Goal: Information Seeking & Learning: Compare options

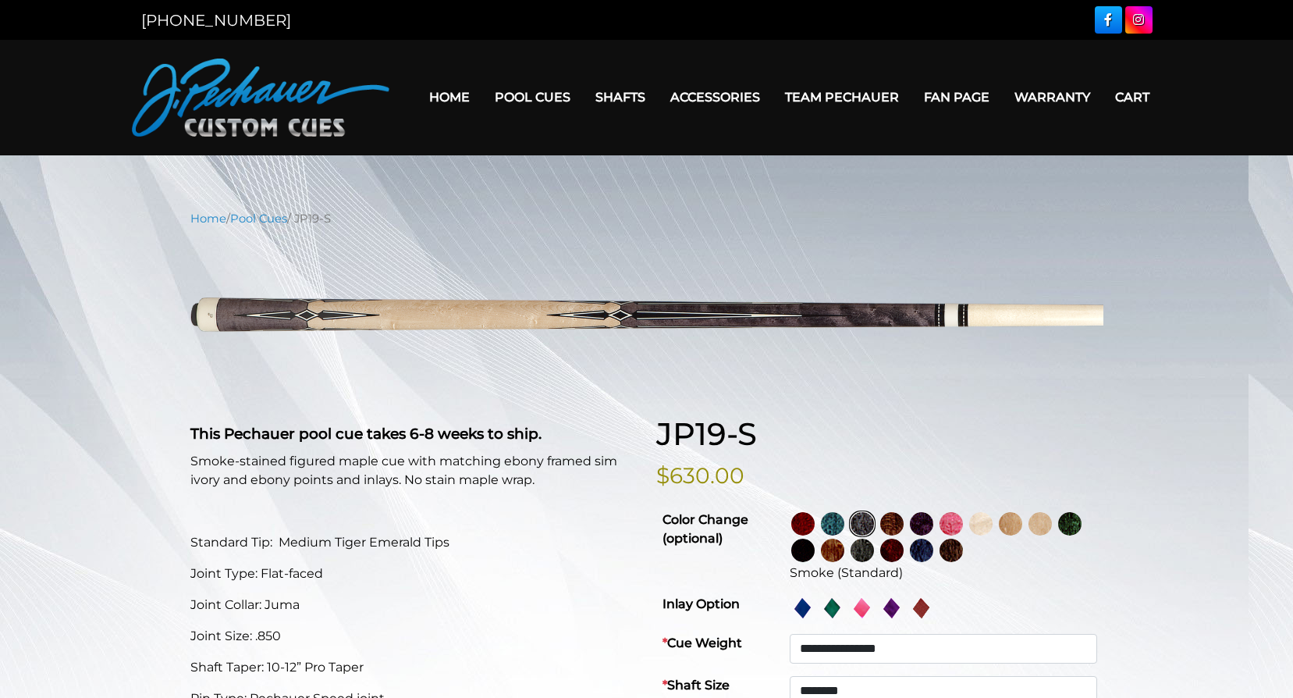
select select "********"
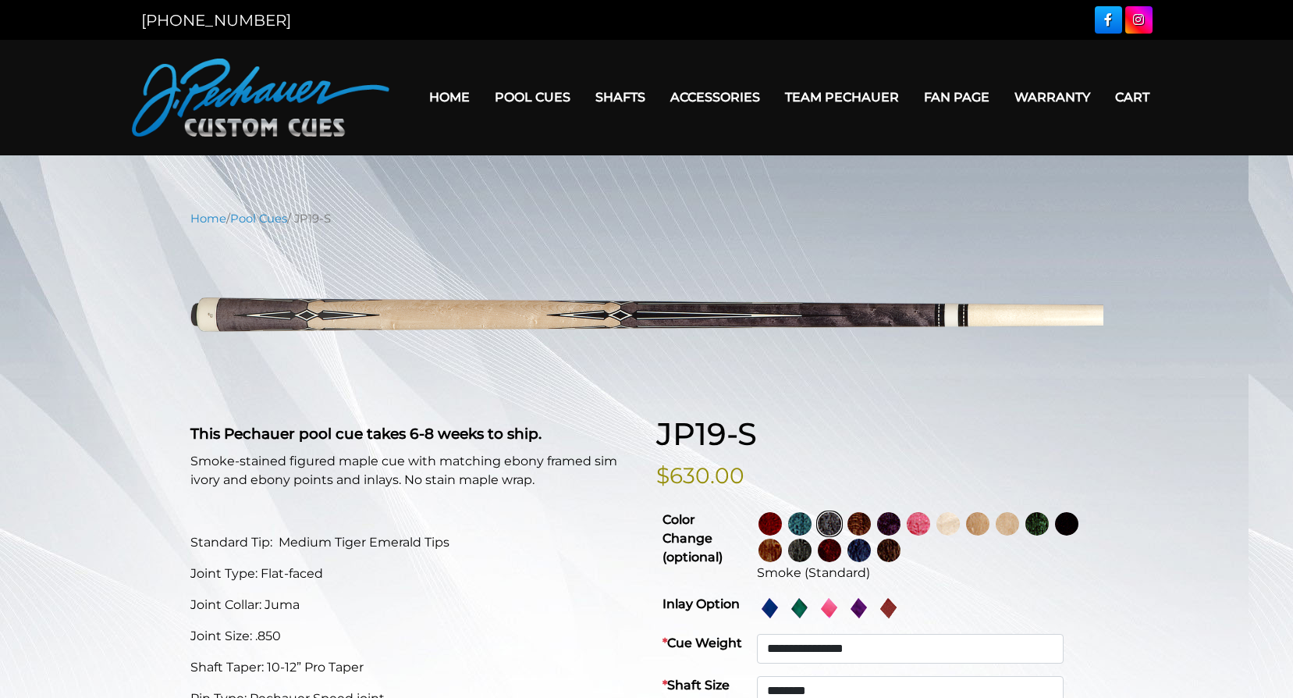
click at [563, 151] on link "JP Series (T) – NEW" at bounding box center [580, 141] width 192 height 22
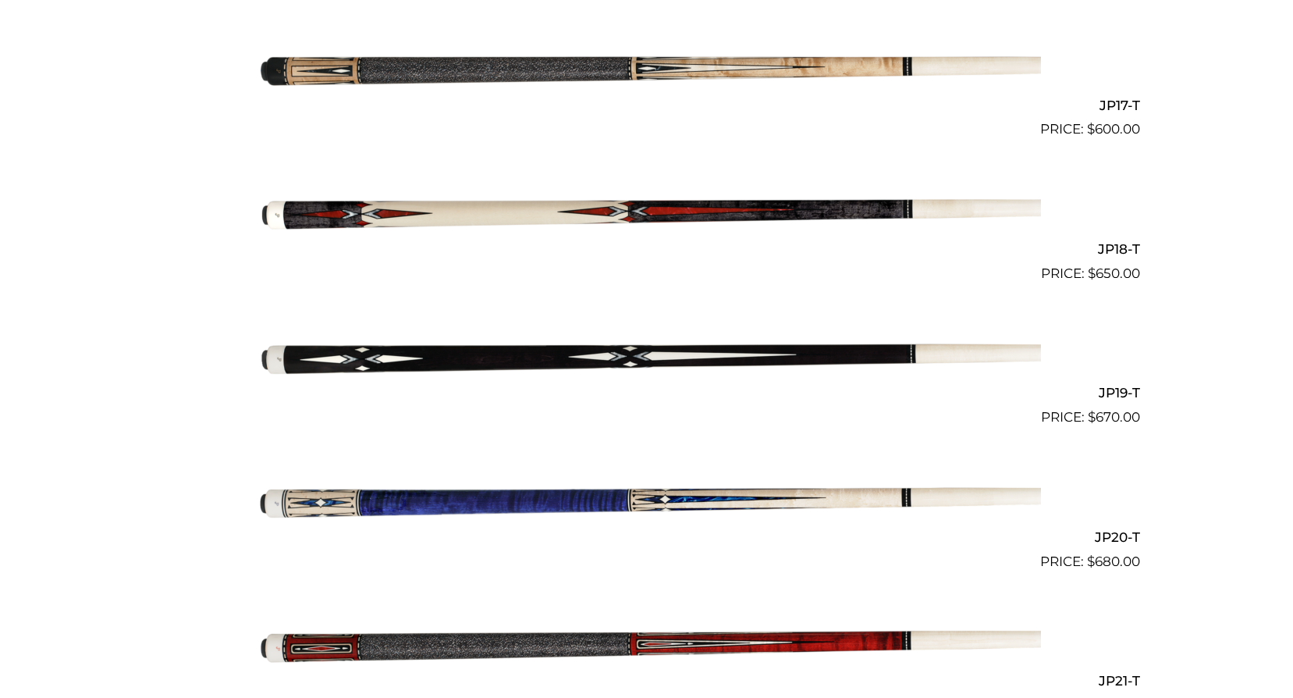
scroll to position [2805, 0]
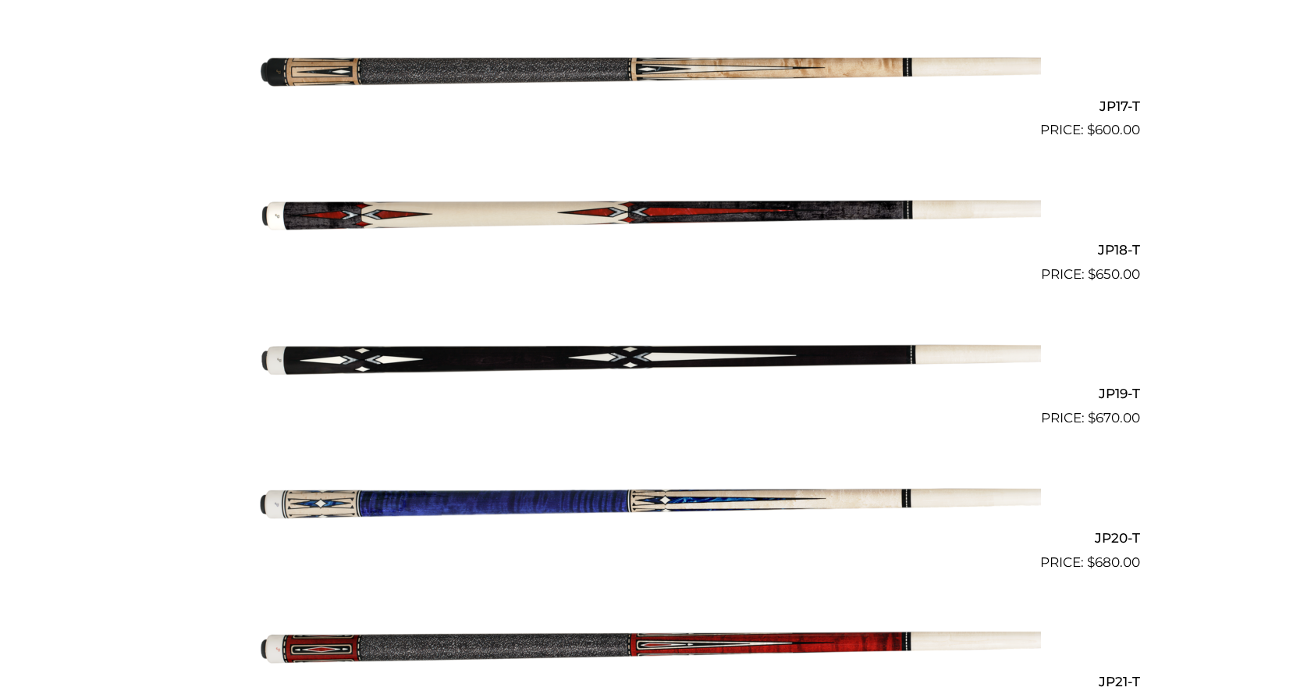
drag, startPoint x: 793, startPoint y: 428, endPoint x: 794, endPoint y: 412, distance: 15.6
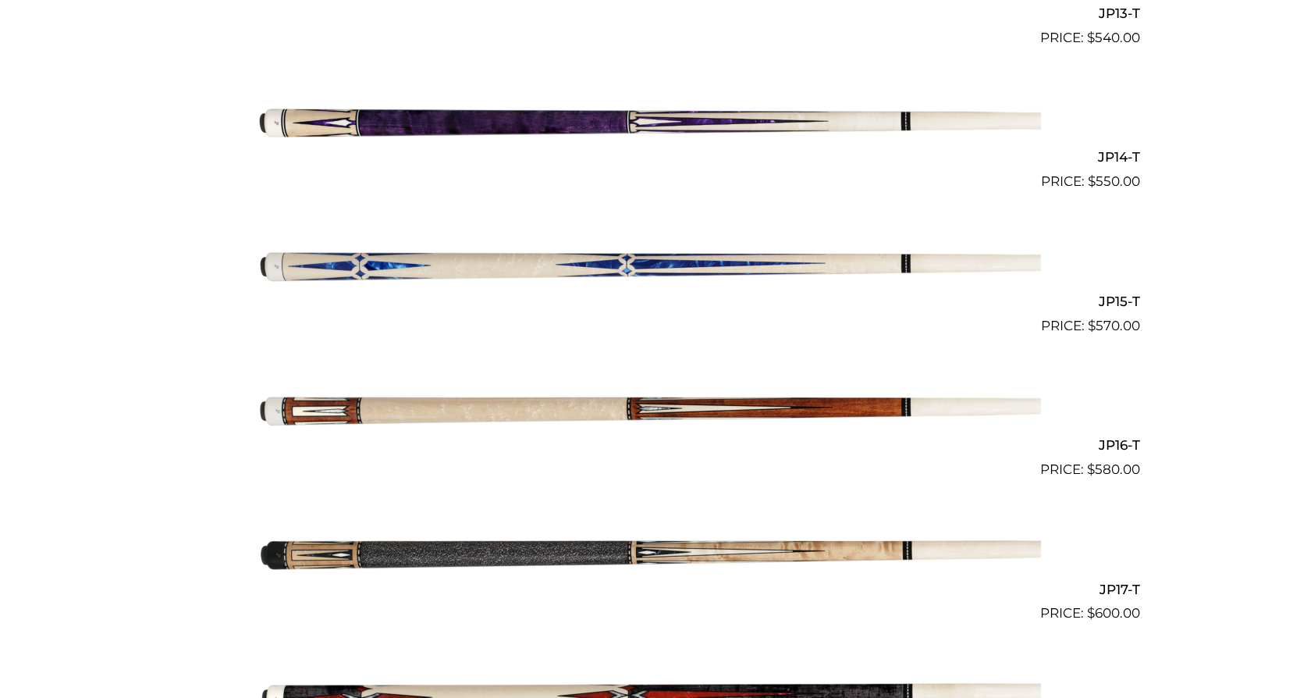
scroll to position [2316, 0]
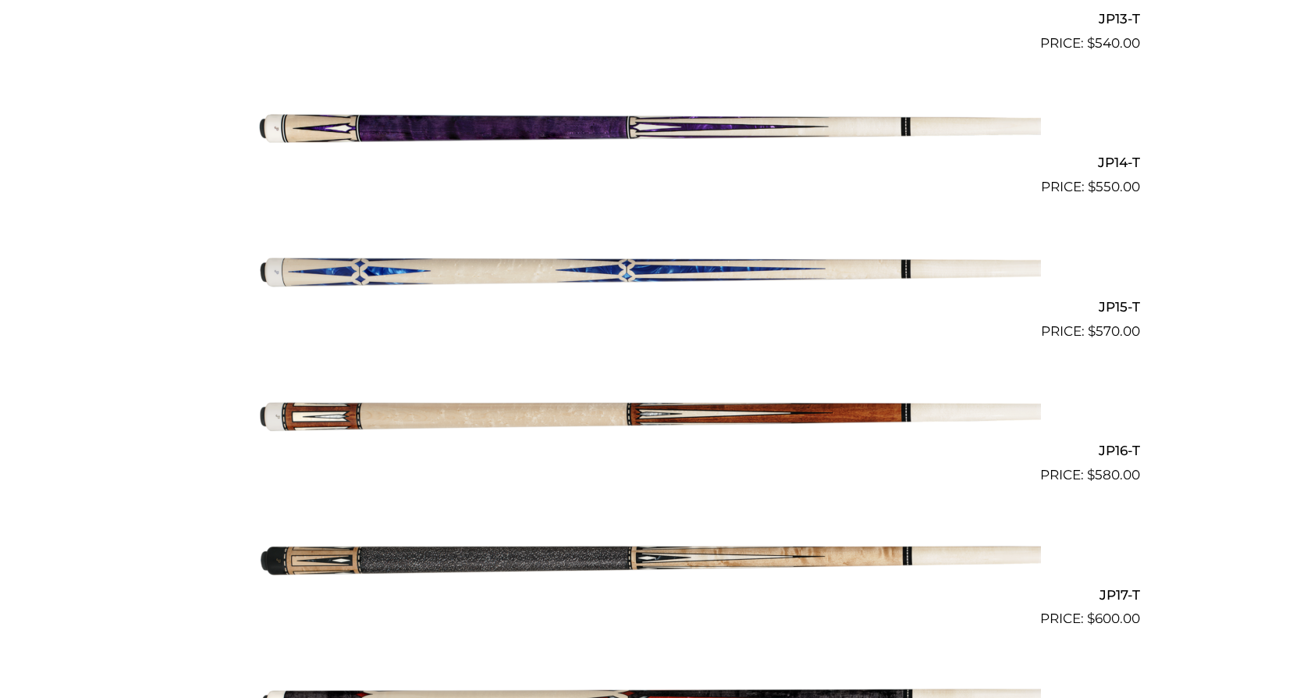
click at [684, 550] on img at bounding box center [647, 557] width 788 height 131
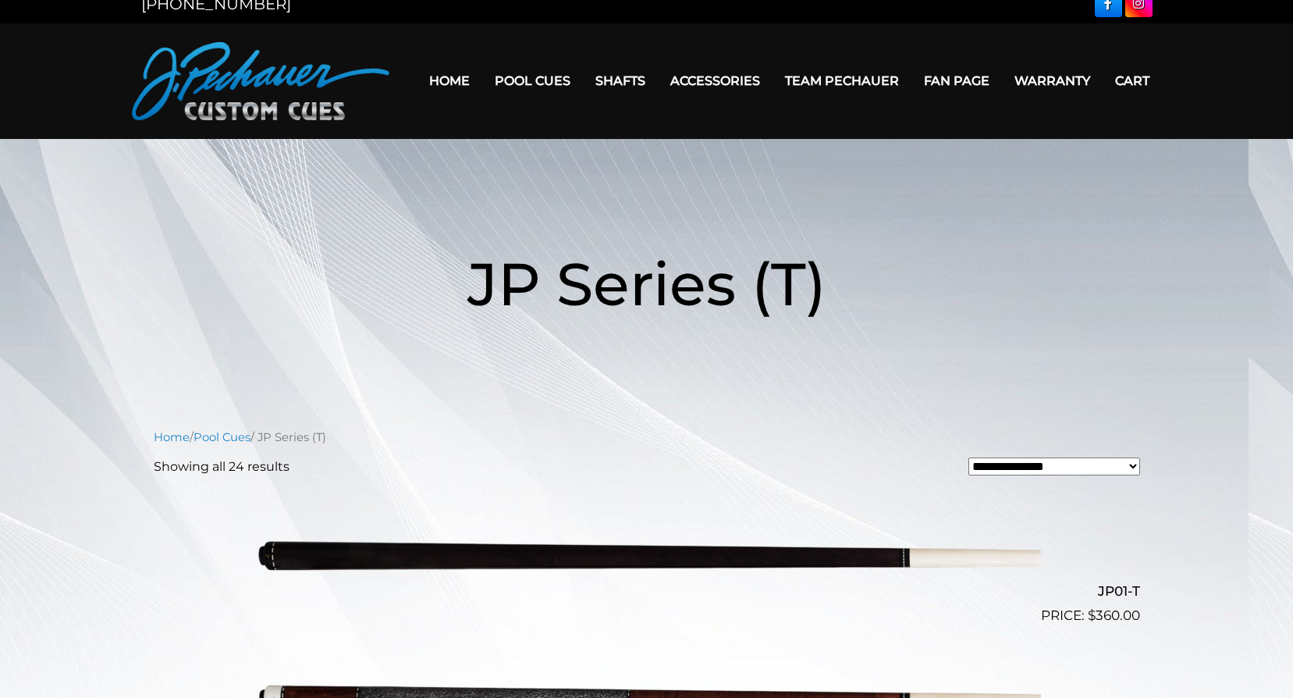
scroll to position [0, 0]
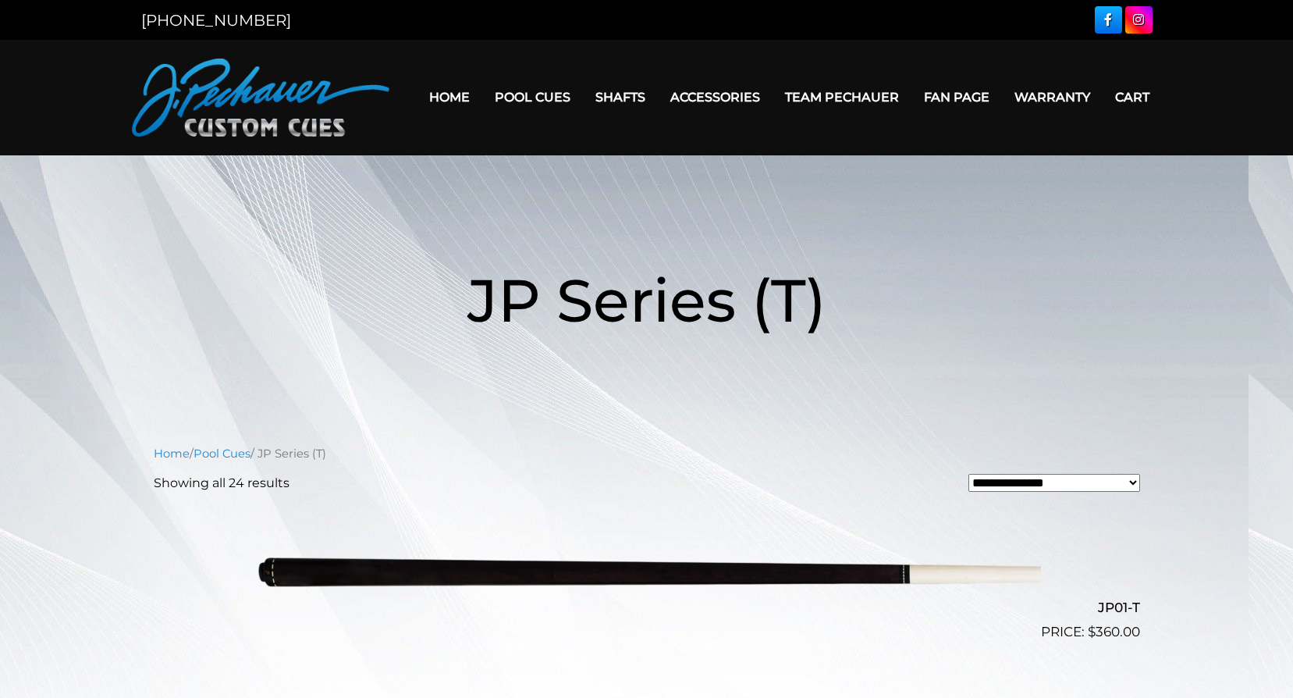
click at [548, 174] on link "Pro Series (R) – NEW" at bounding box center [580, 163] width 192 height 22
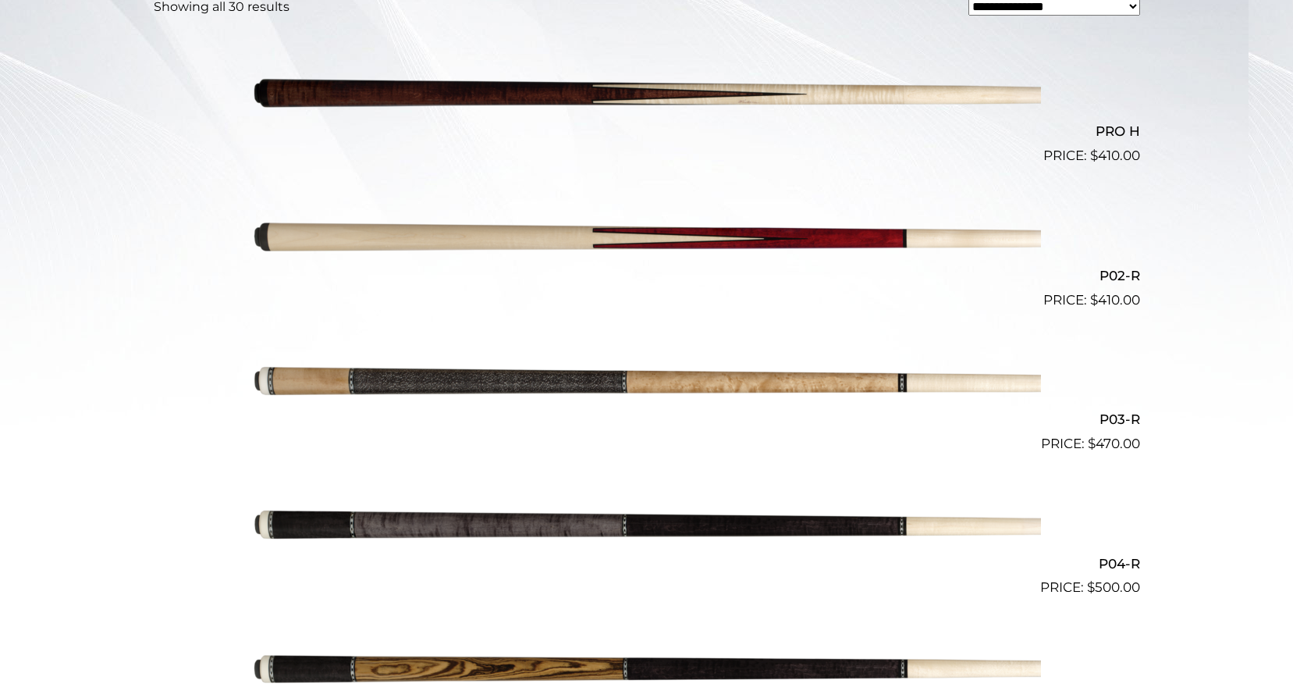
scroll to position [468, 0]
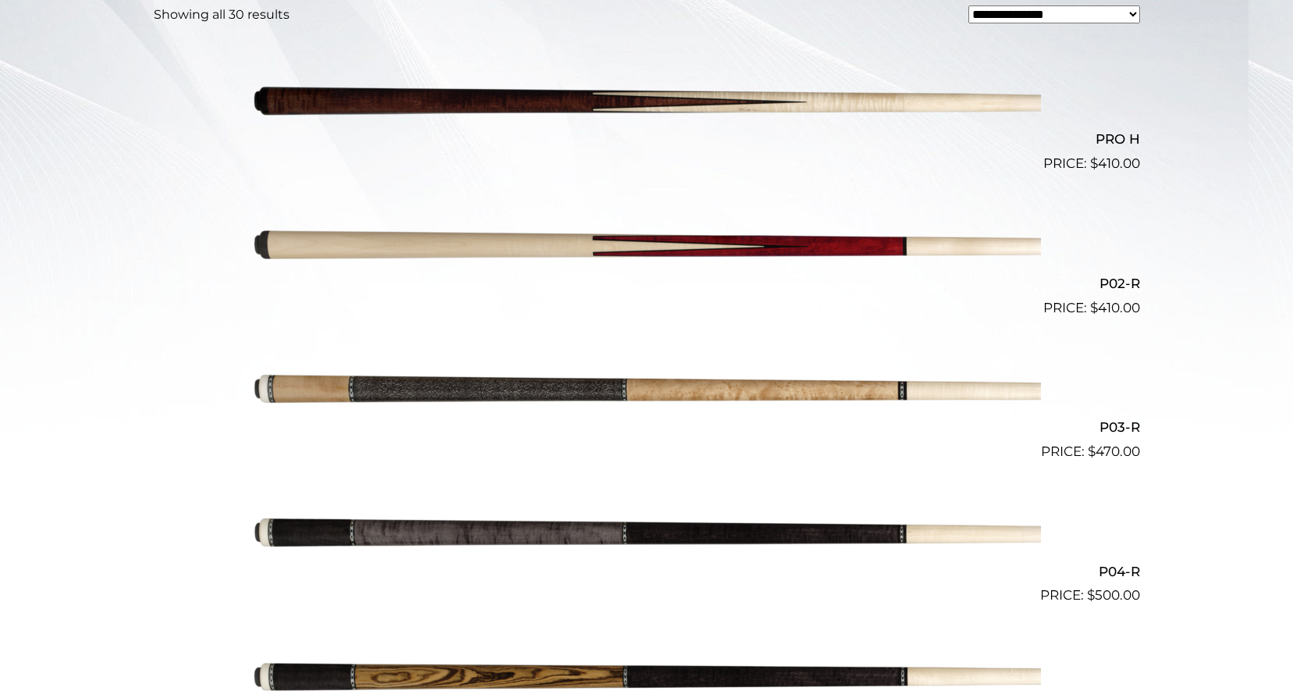
click at [596, 389] on img at bounding box center [647, 390] width 788 height 131
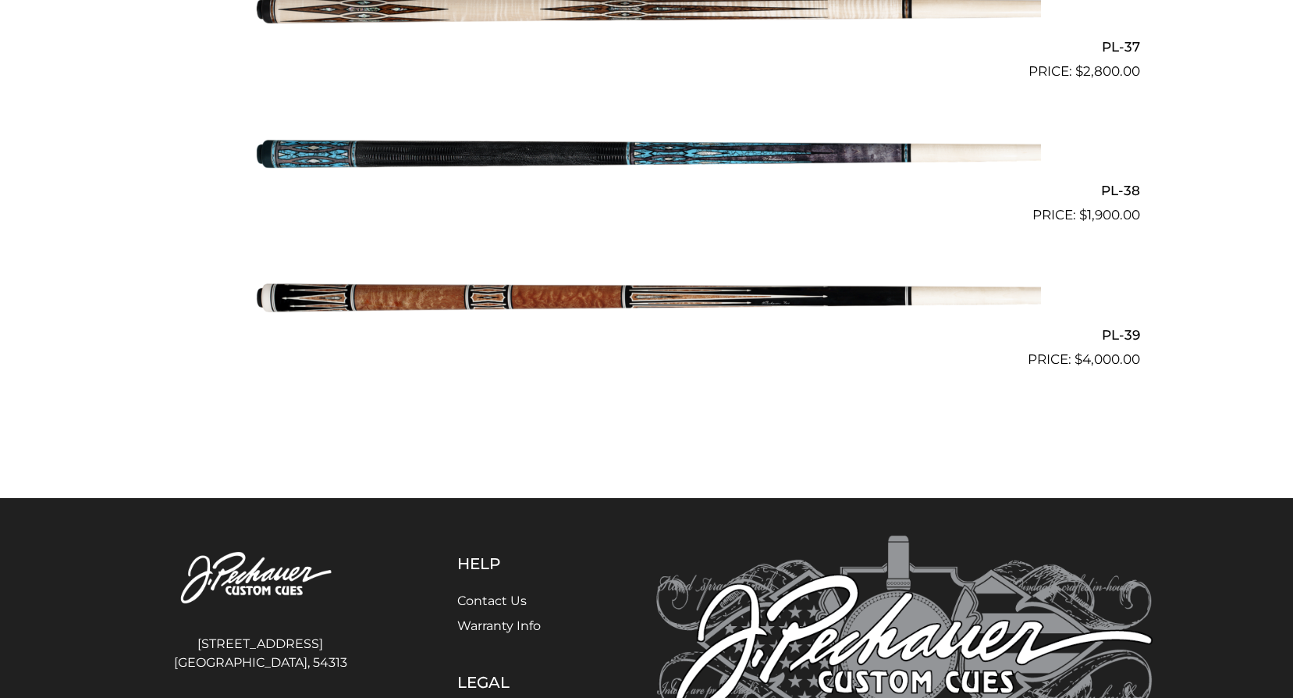
scroll to position [4446, 0]
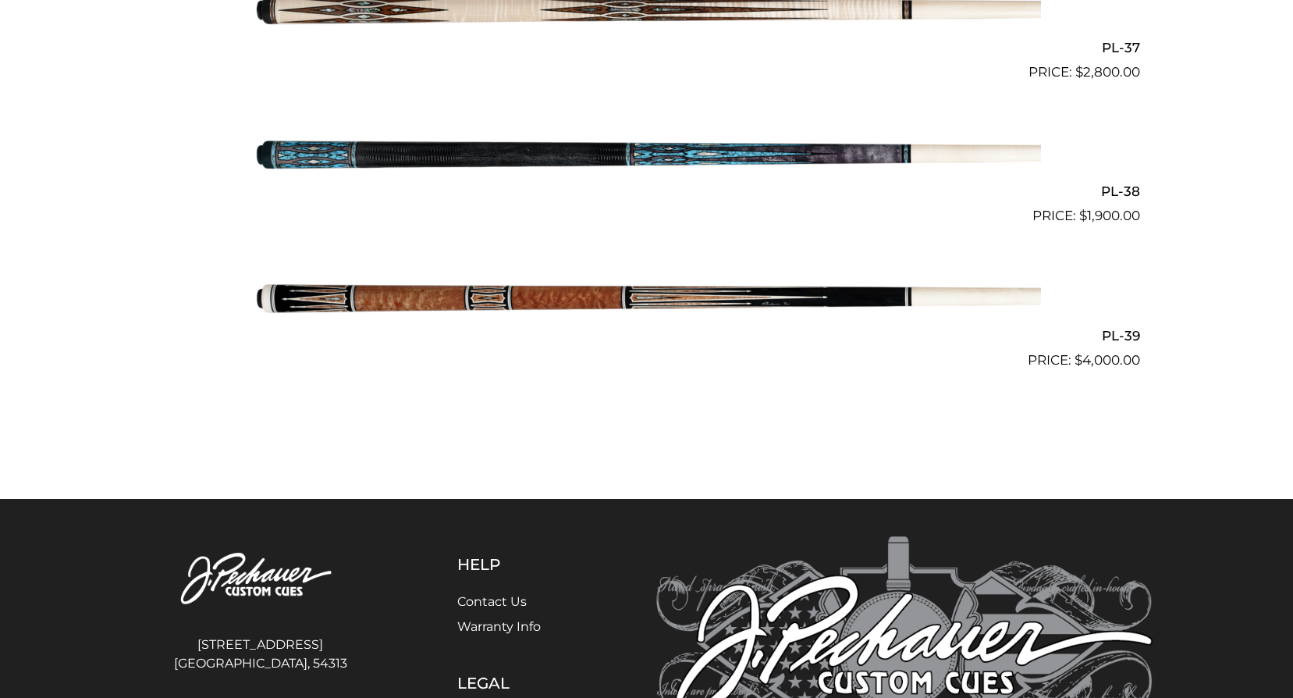
click at [510, 299] on img at bounding box center [647, 298] width 788 height 131
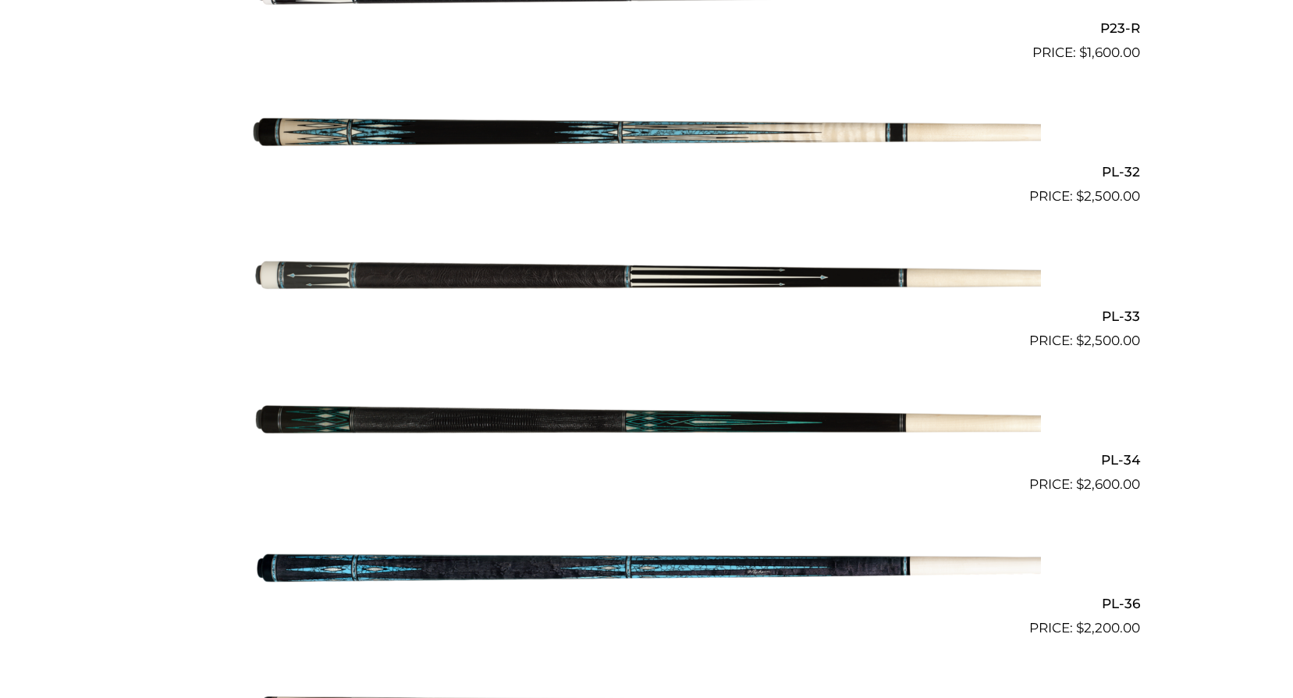
scroll to position [3744, 0]
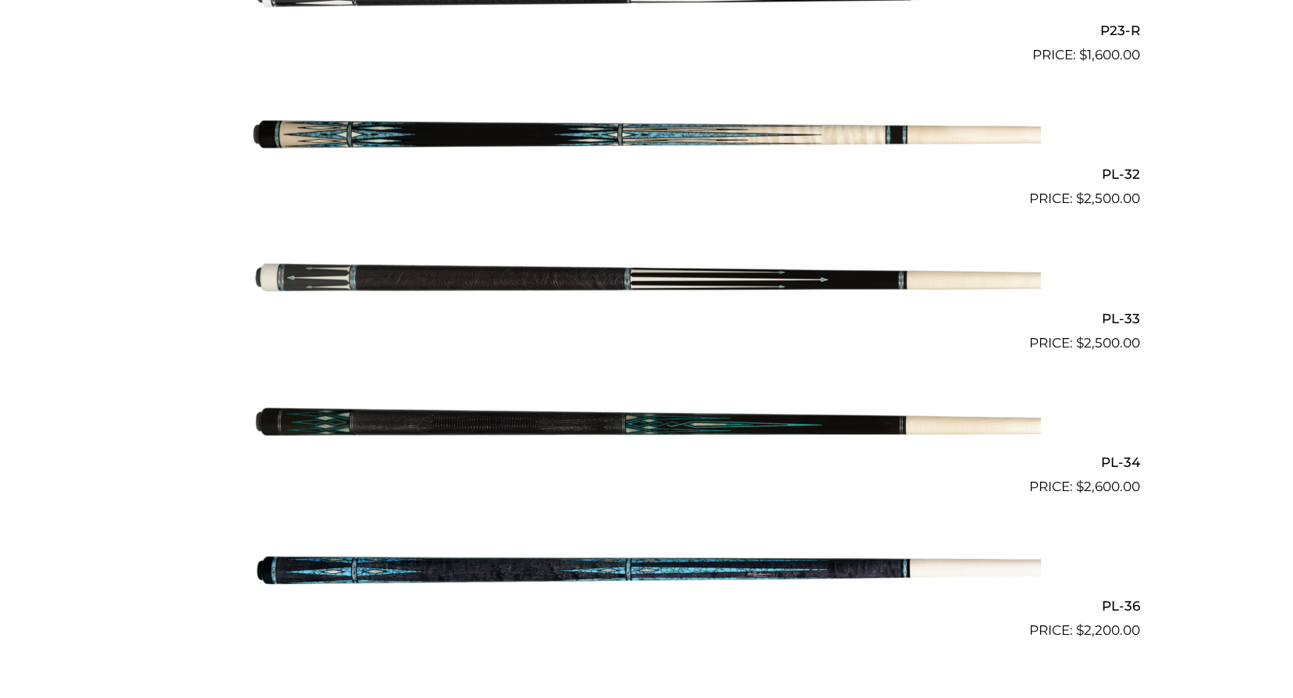
click at [596, 287] on img at bounding box center [647, 280] width 788 height 131
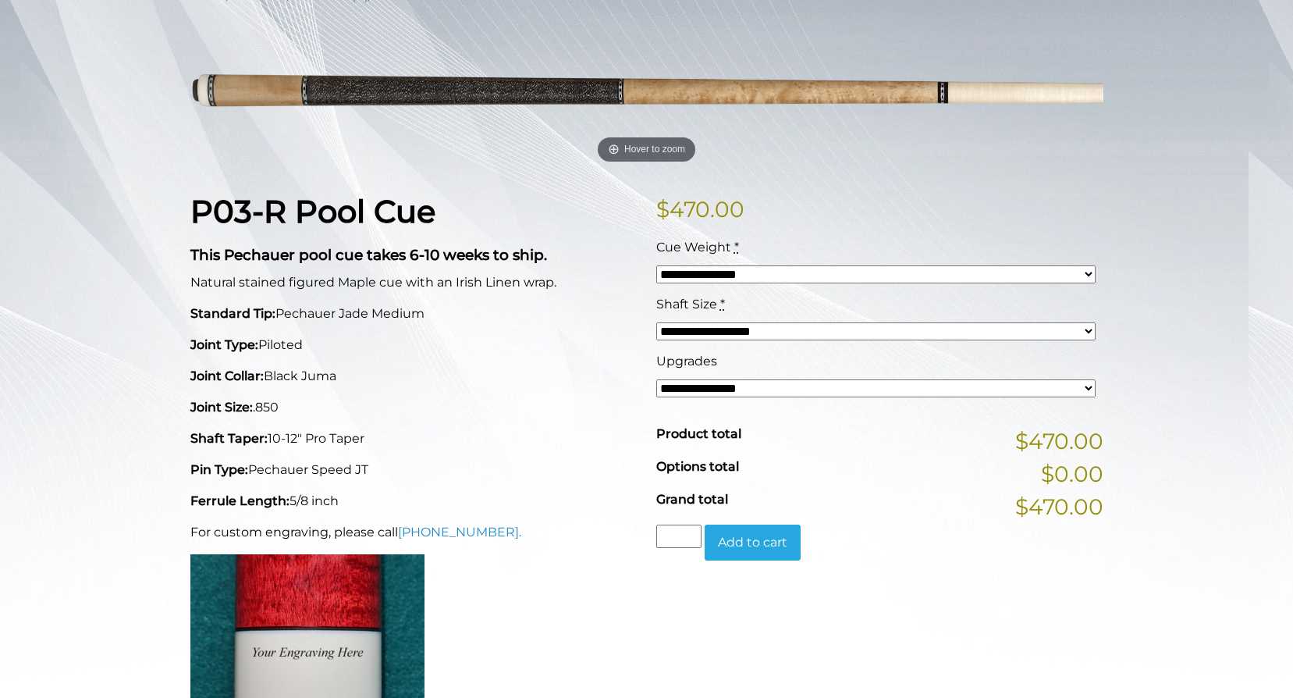
scroll to position [234, 0]
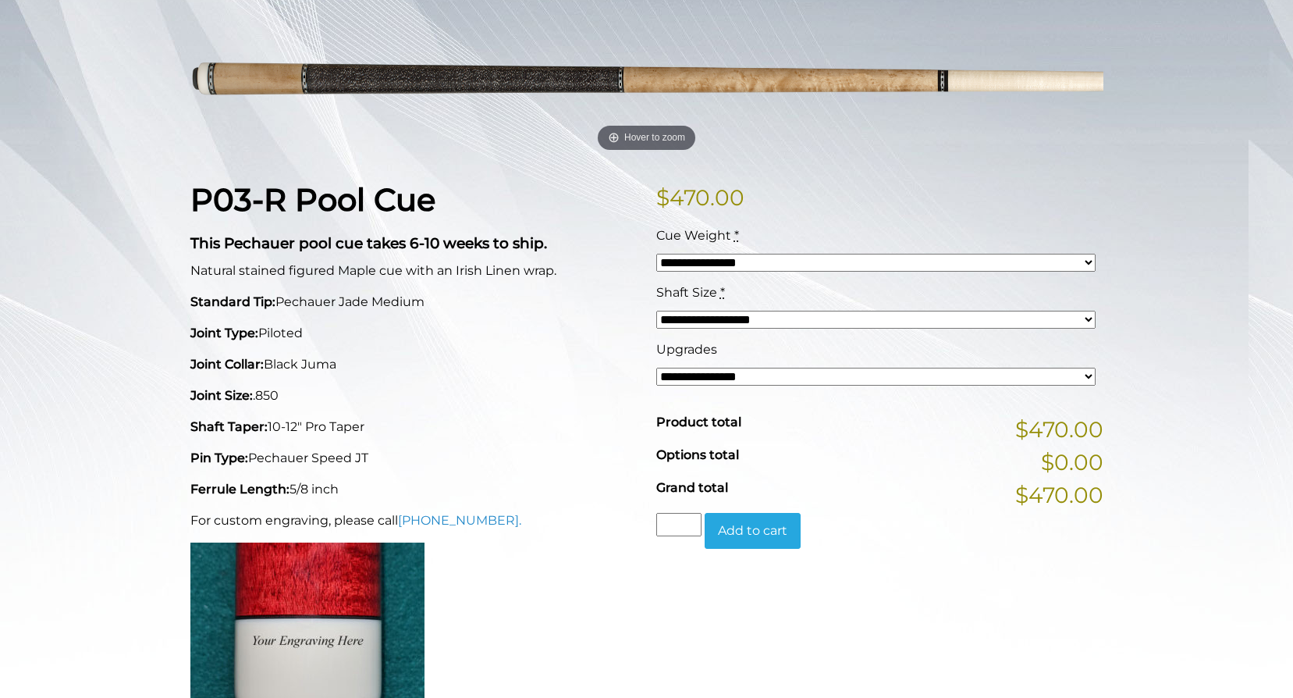
click at [745, 262] on select "**********" at bounding box center [875, 263] width 439 height 18
select select "*****"
click at [656, 254] on select "**********" at bounding box center [875, 263] width 439 height 18
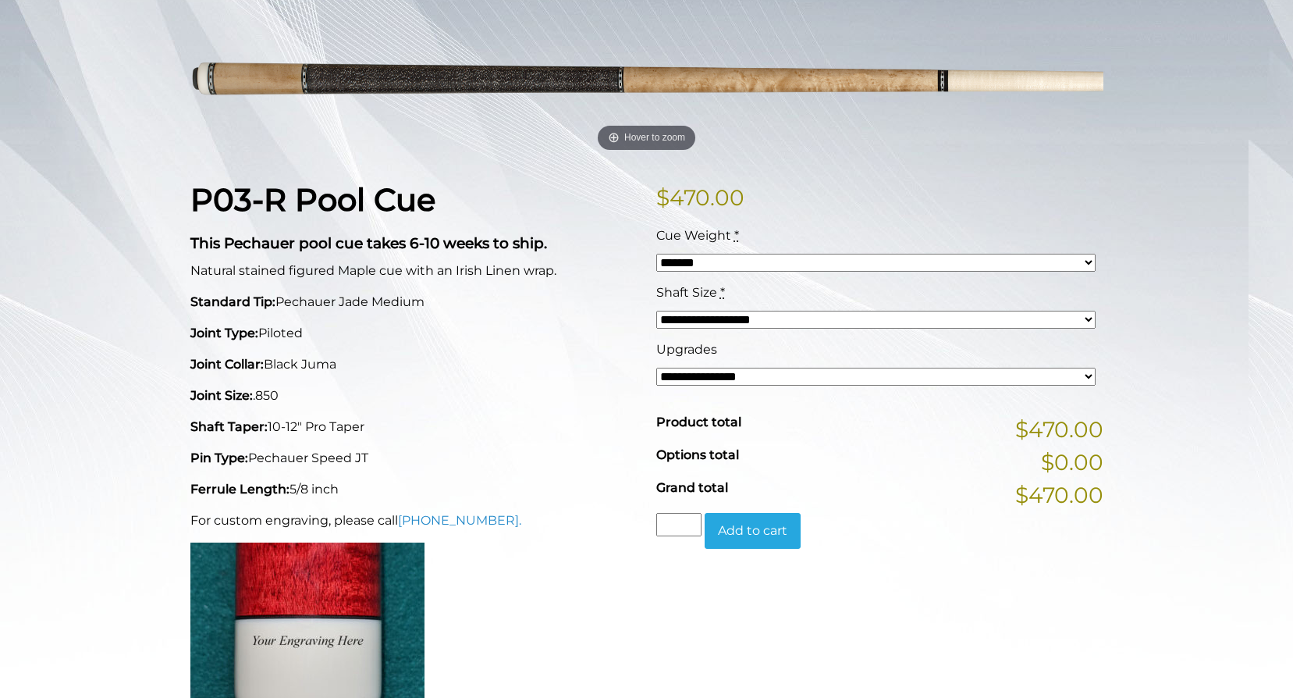
click at [740, 319] on select "**********" at bounding box center [875, 320] width 439 height 18
select select "*****"
click at [656, 311] on select "**********" at bounding box center [875, 320] width 439 height 18
click at [733, 376] on select "**********" at bounding box center [875, 377] width 439 height 18
click at [629, 382] on div "P03-R Pool Cue This Pechauer pool cue takes 6-10 weeks to ship. Natural stained…" at bounding box center [414, 460] width 466 height 559
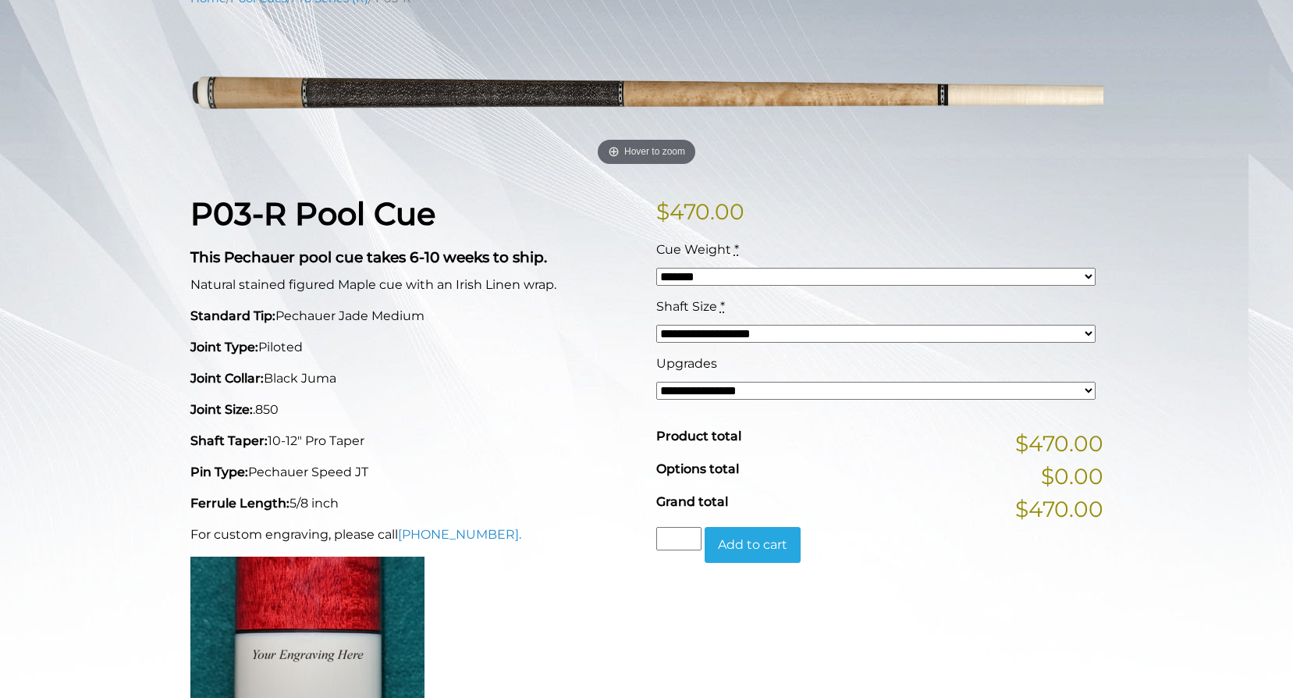
scroll to position [222, 0]
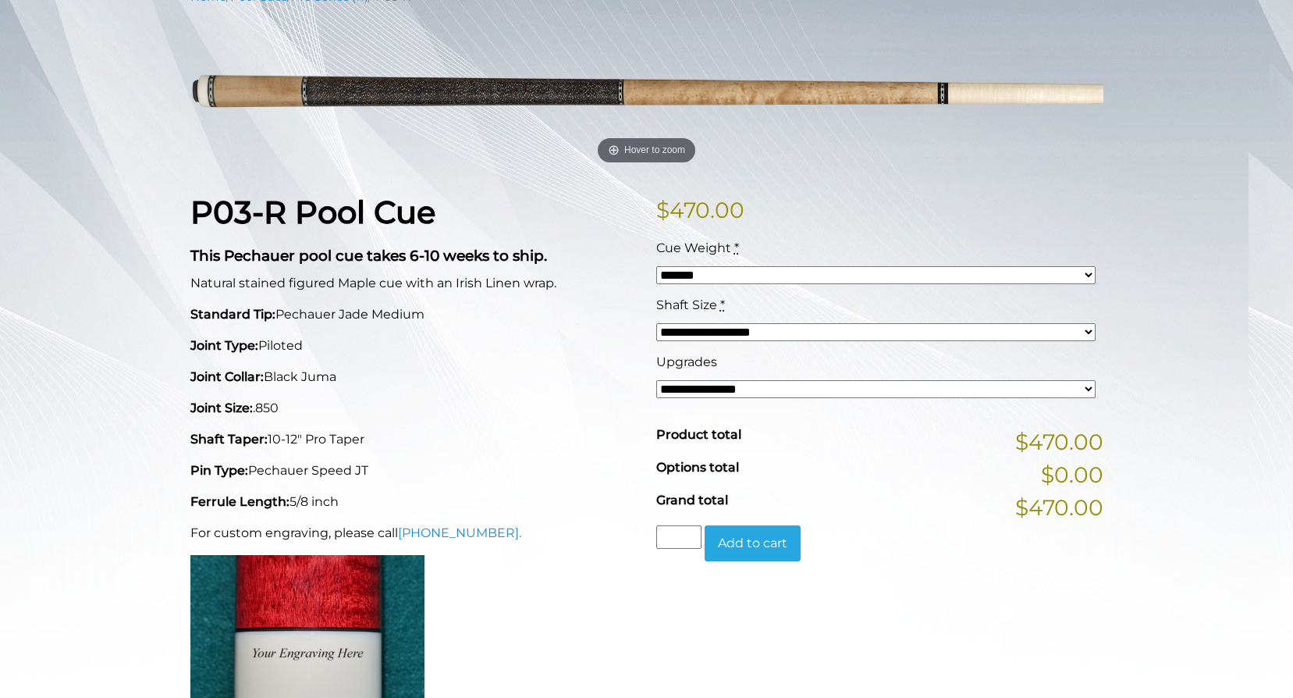
click at [671, 389] on select "**********" at bounding box center [875, 389] width 439 height 18
click at [503, 437] on p "Shaft Taper: 10-12" Pro Taper" at bounding box center [413, 439] width 447 height 19
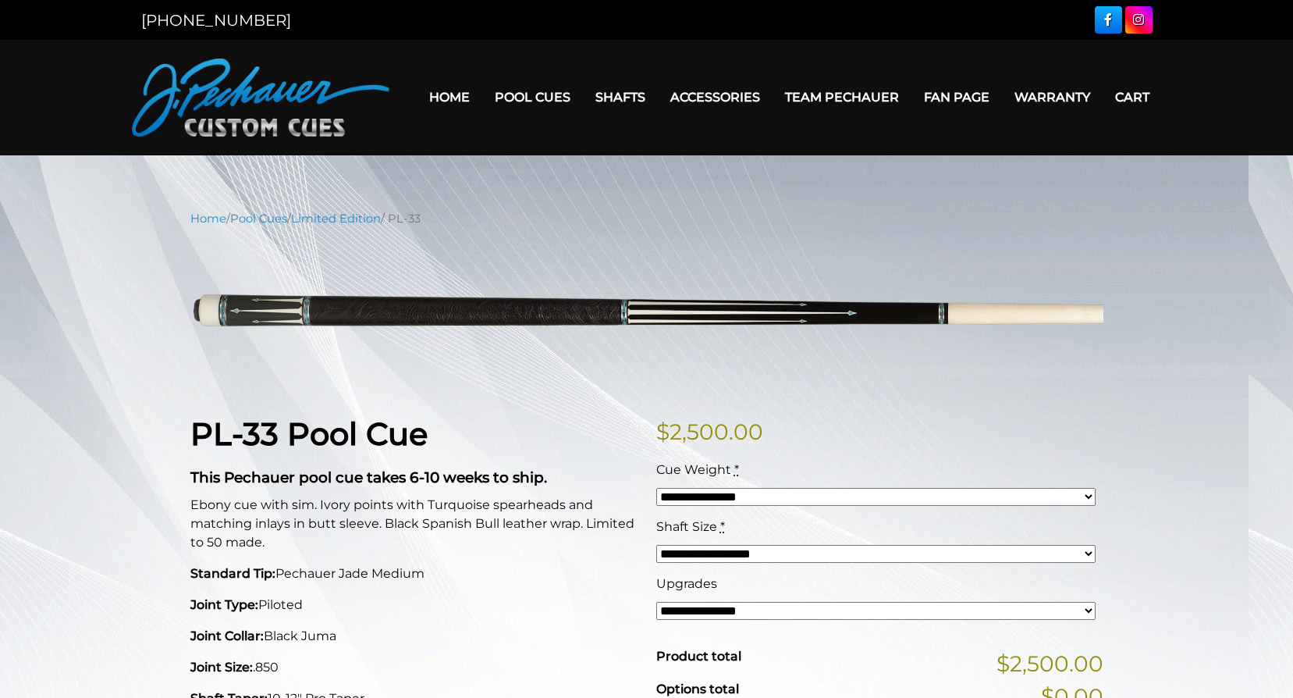
click at [573, 240] on link "People’s Choice Cues" at bounding box center [580, 230] width 192 height 22
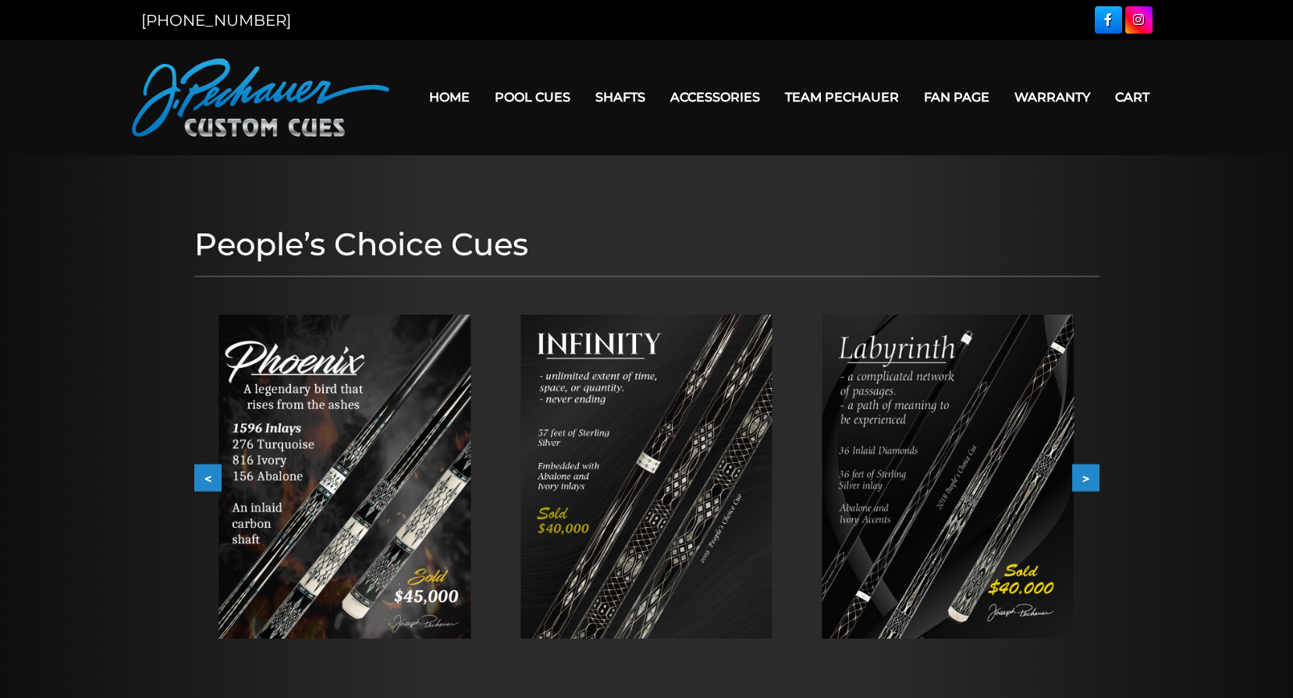
click at [949, 495] on img at bounding box center [949, 477] width 252 height 324
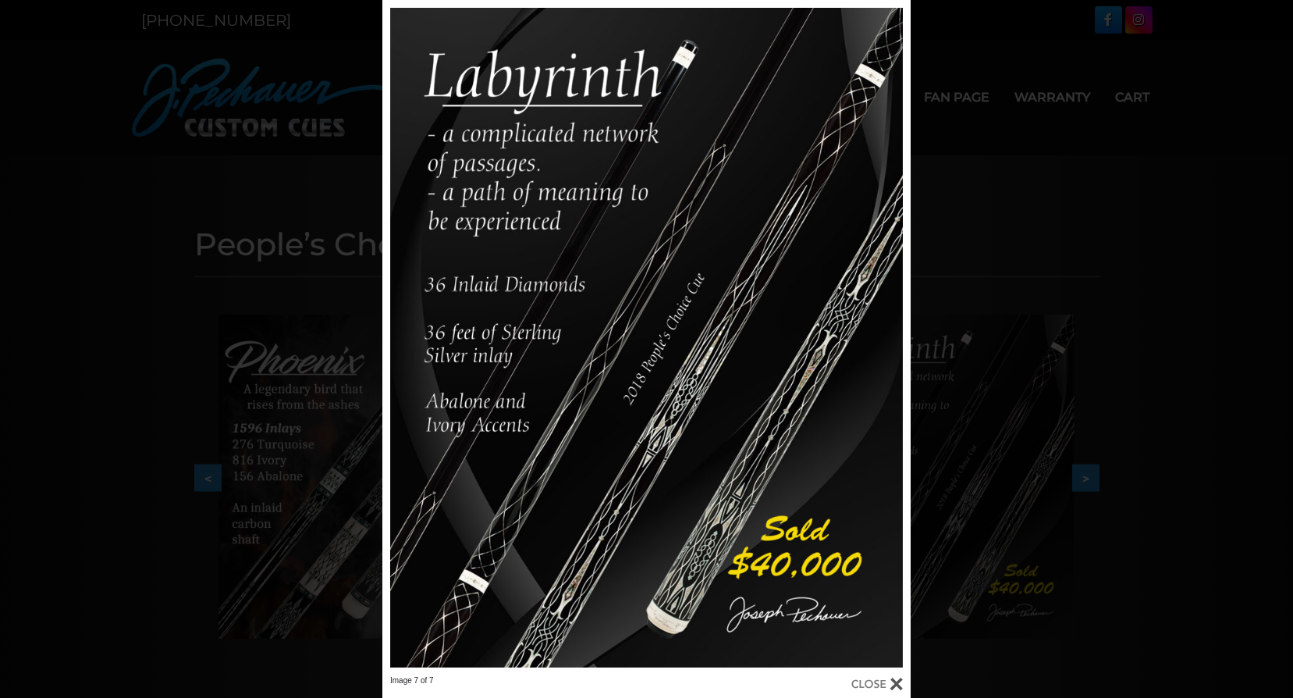
click at [899, 339] on link at bounding box center [792, 337] width 238 height 675
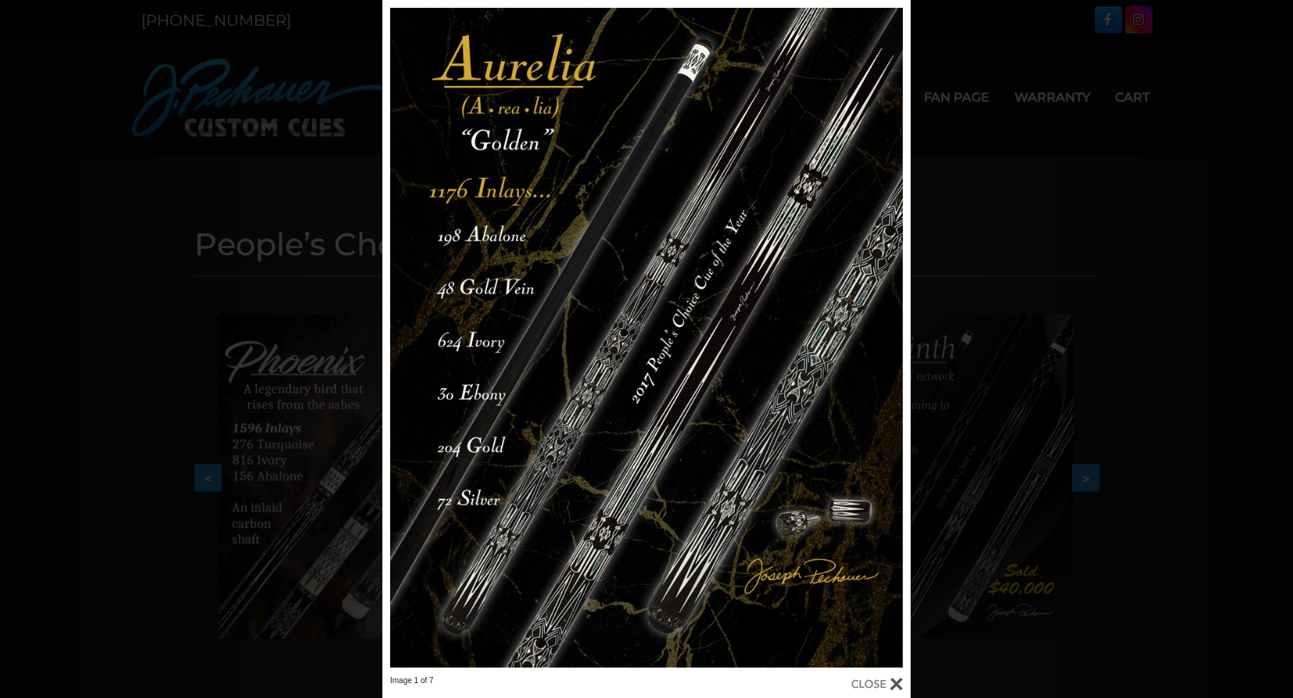
click at [957, 294] on div "Image 1 of 7" at bounding box center [646, 349] width 1293 height 698
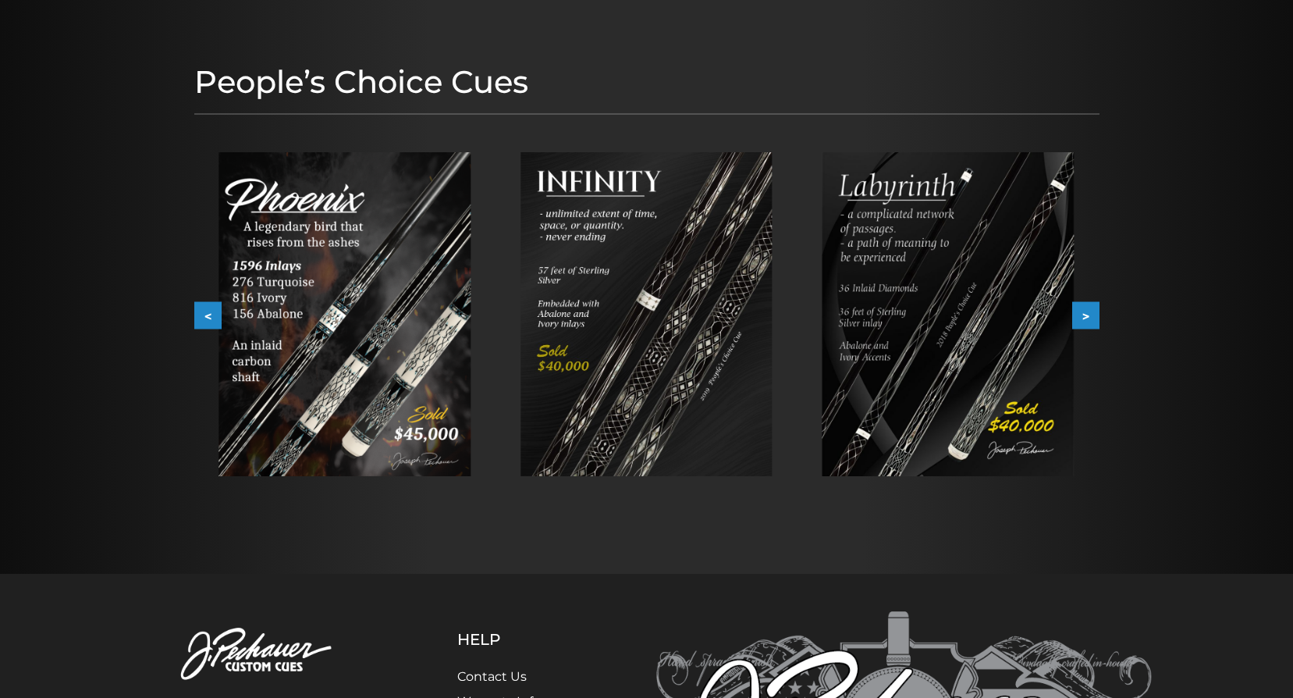
scroll to position [161, 0]
click at [1085, 325] on button ">" at bounding box center [1085, 317] width 27 height 27
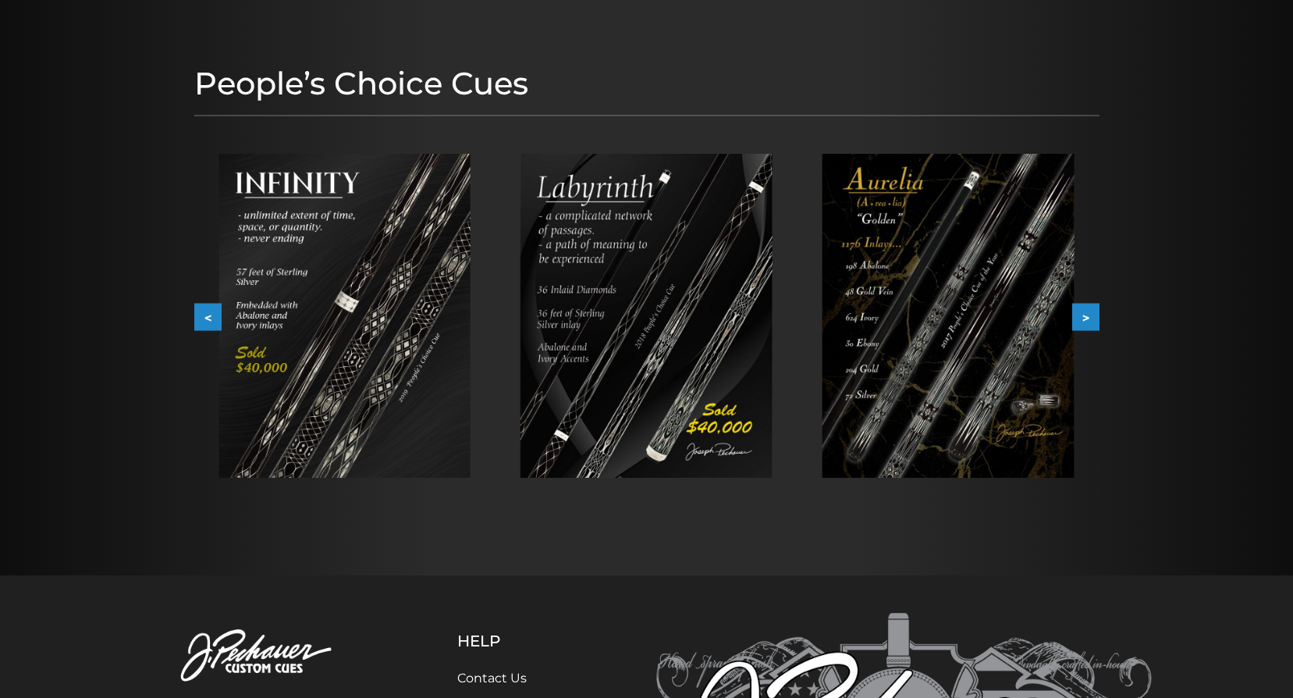
click at [1085, 325] on button ">" at bounding box center [1085, 317] width 27 height 27
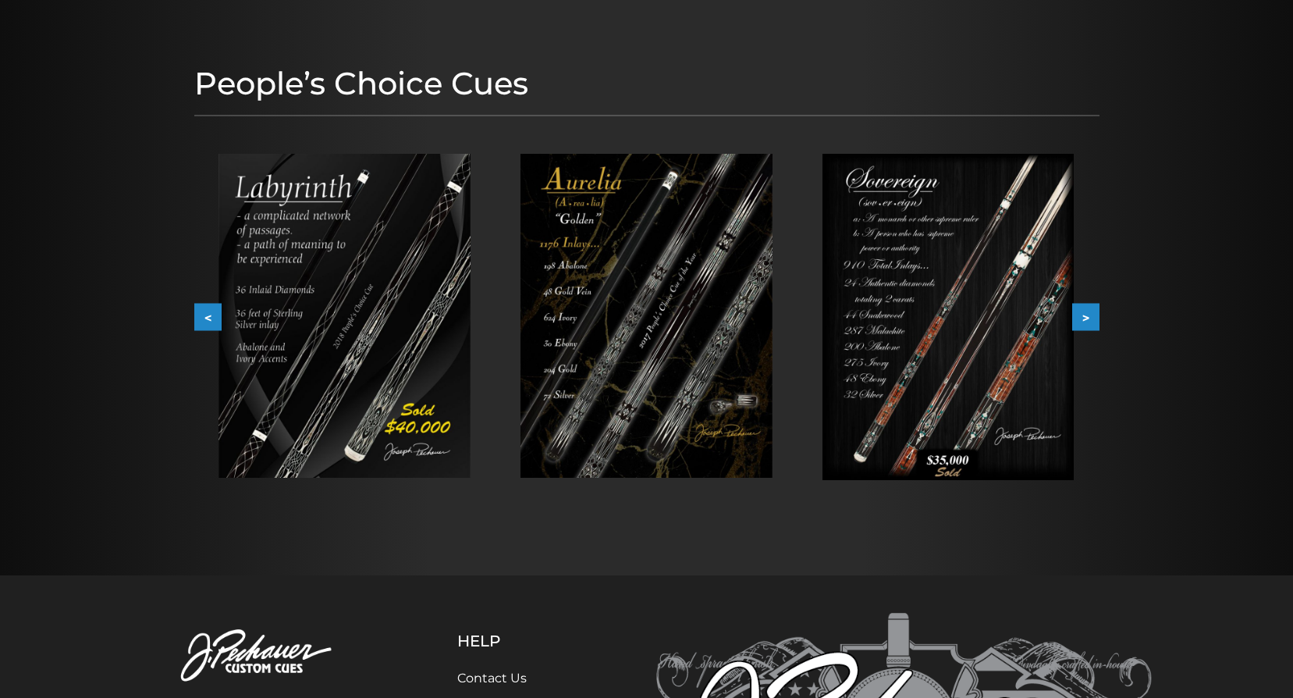
click at [1085, 325] on button ">" at bounding box center [1085, 317] width 27 height 27
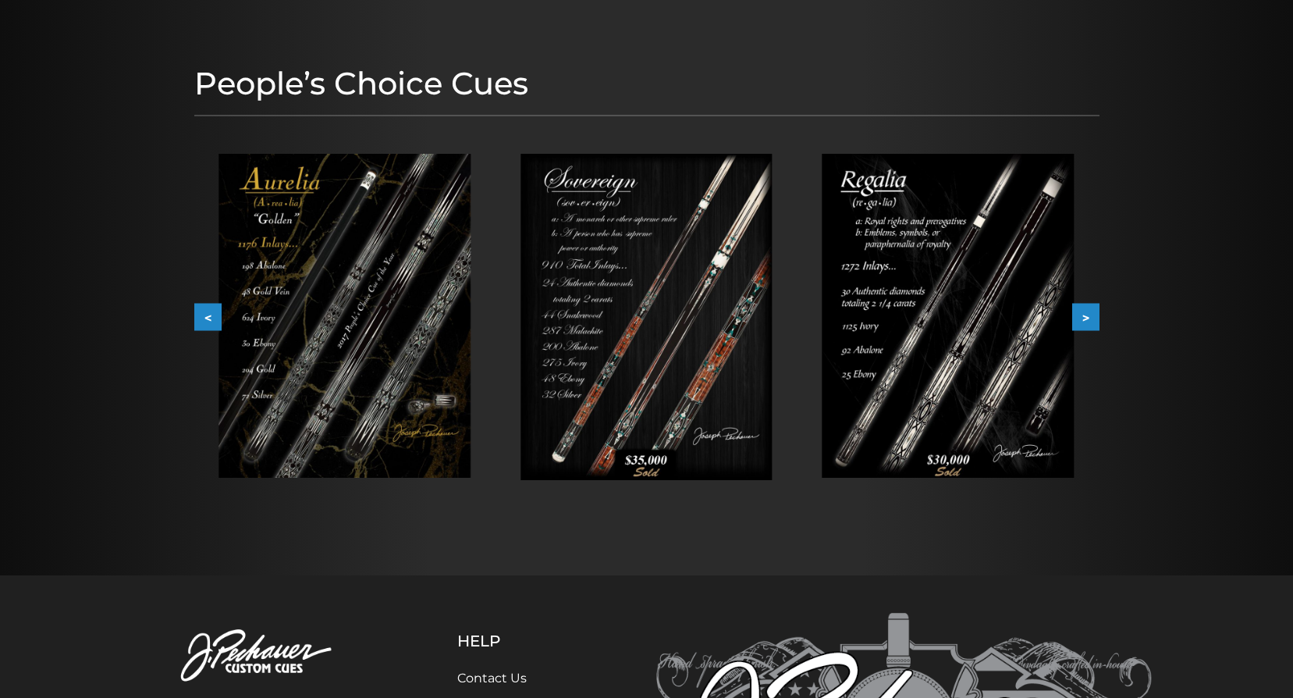
click at [1085, 325] on button ">" at bounding box center [1085, 317] width 27 height 27
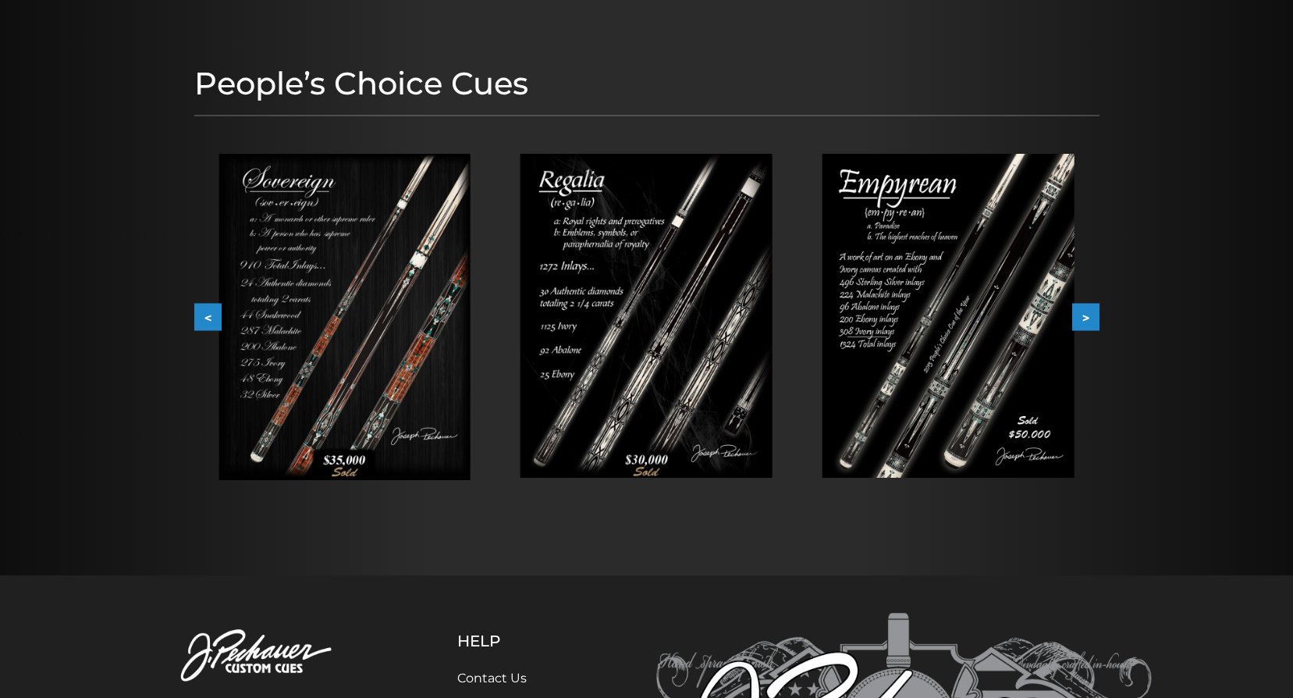
click at [1085, 325] on button ">" at bounding box center [1085, 317] width 27 height 27
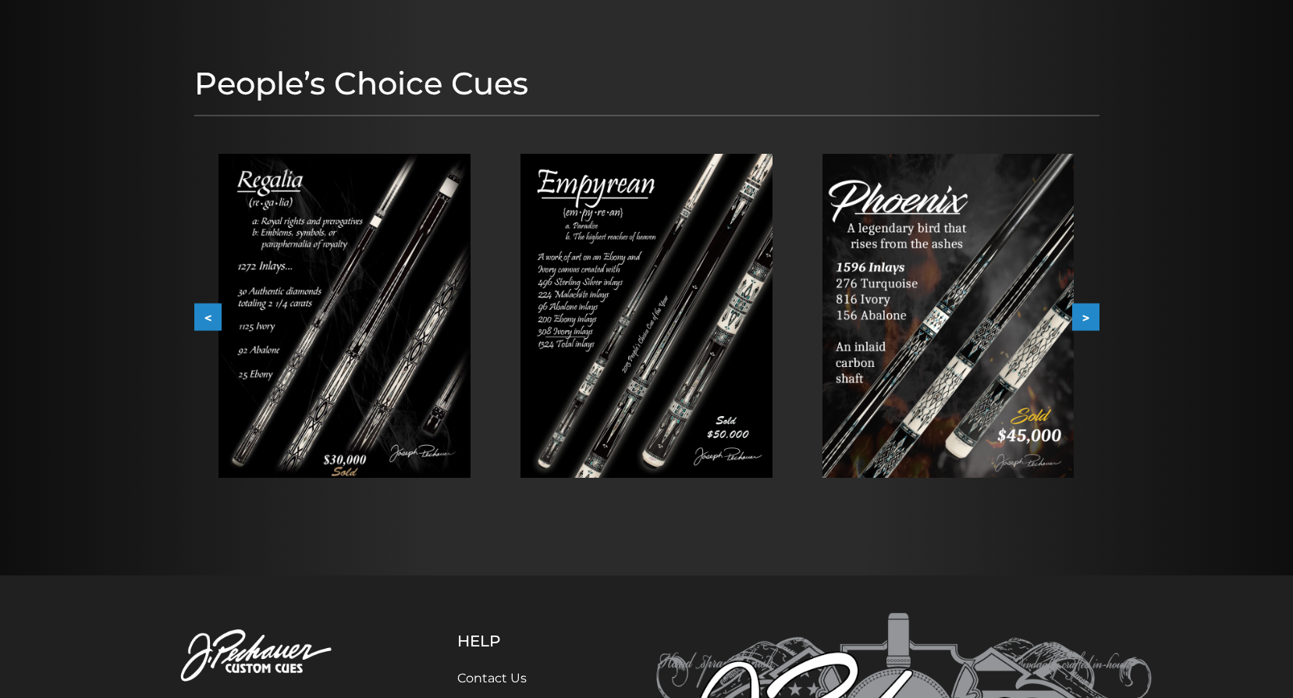
click at [1085, 325] on button ">" at bounding box center [1085, 317] width 27 height 27
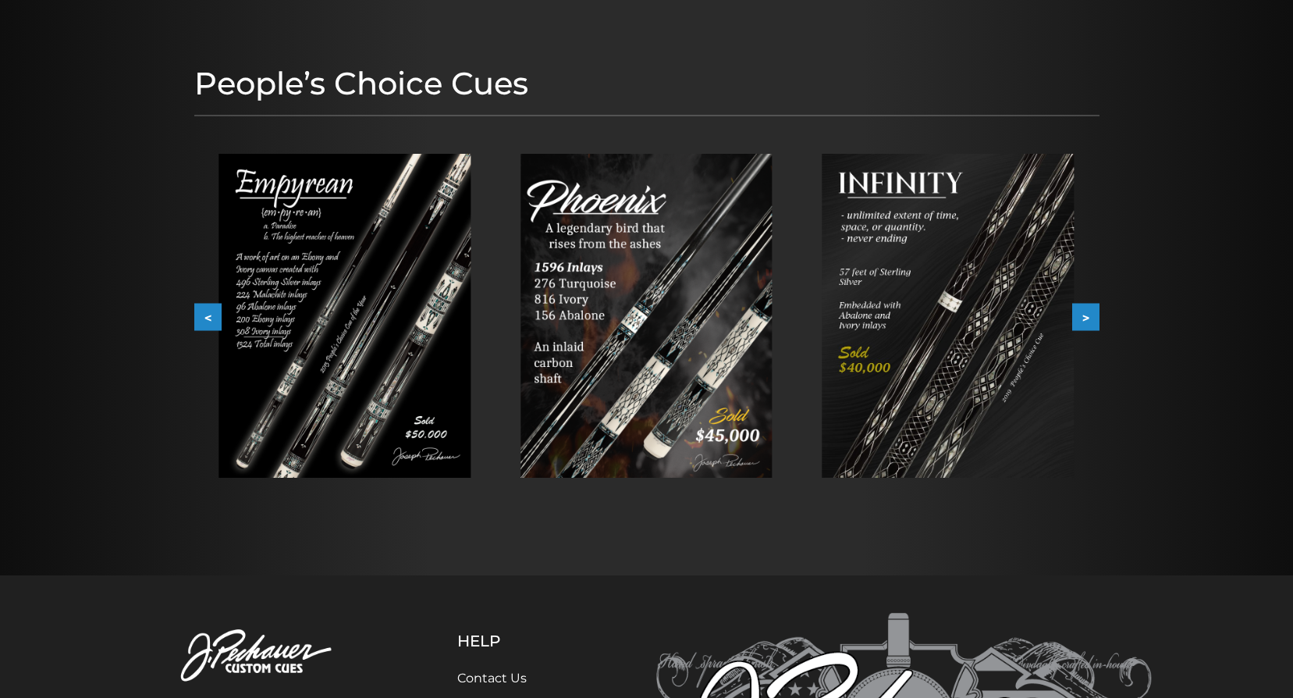
click at [357, 357] on img at bounding box center [345, 316] width 252 height 324
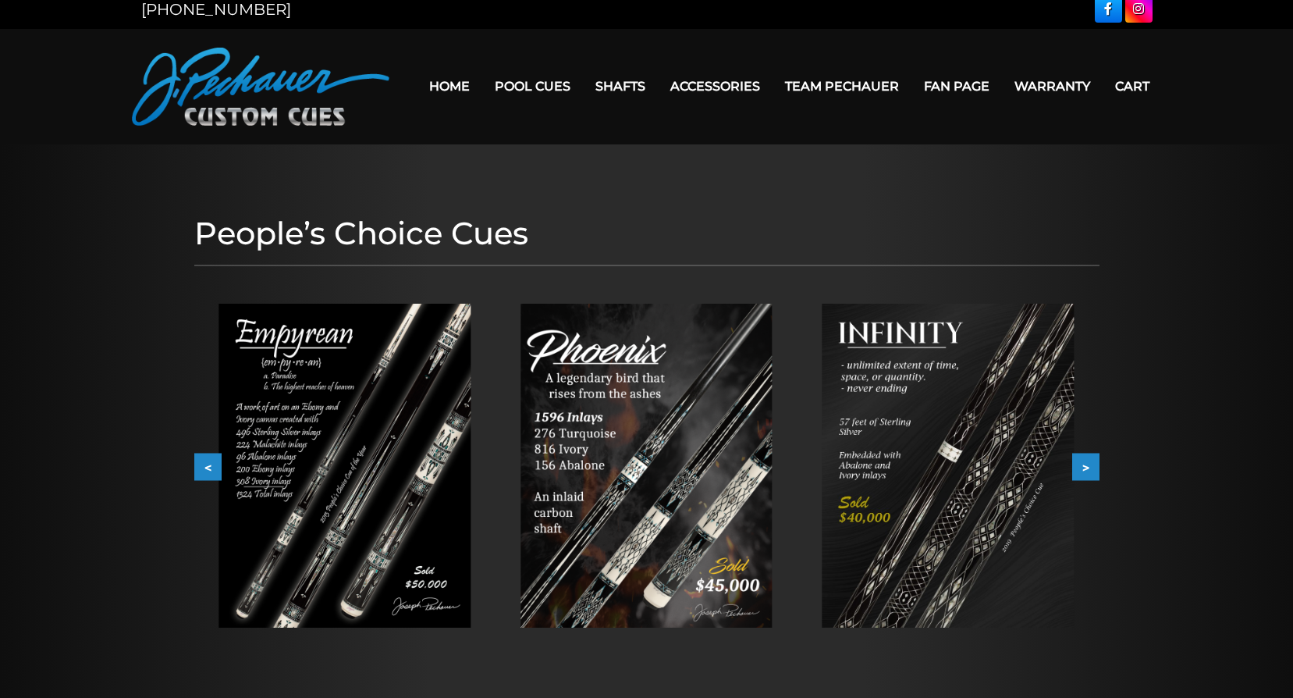
scroll to position [0, 0]
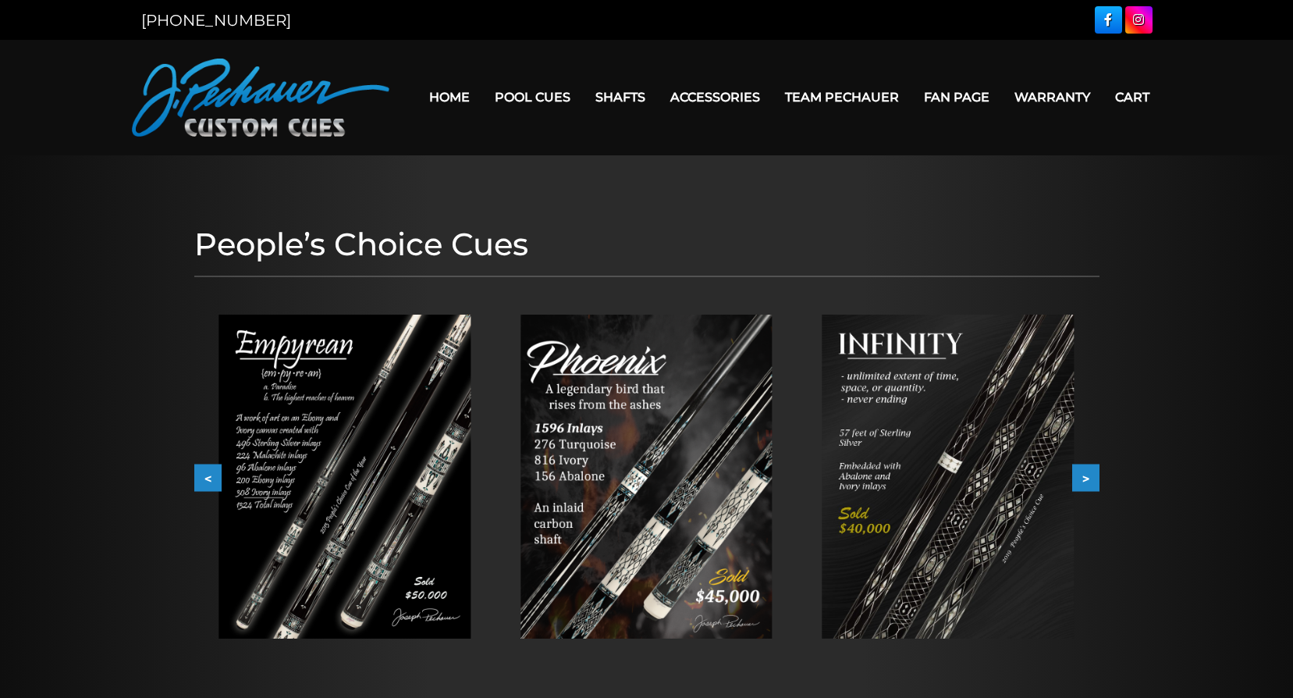
click at [567, 351] on link "[PERSON_NAME] Collection" at bounding box center [580, 340] width 192 height 22
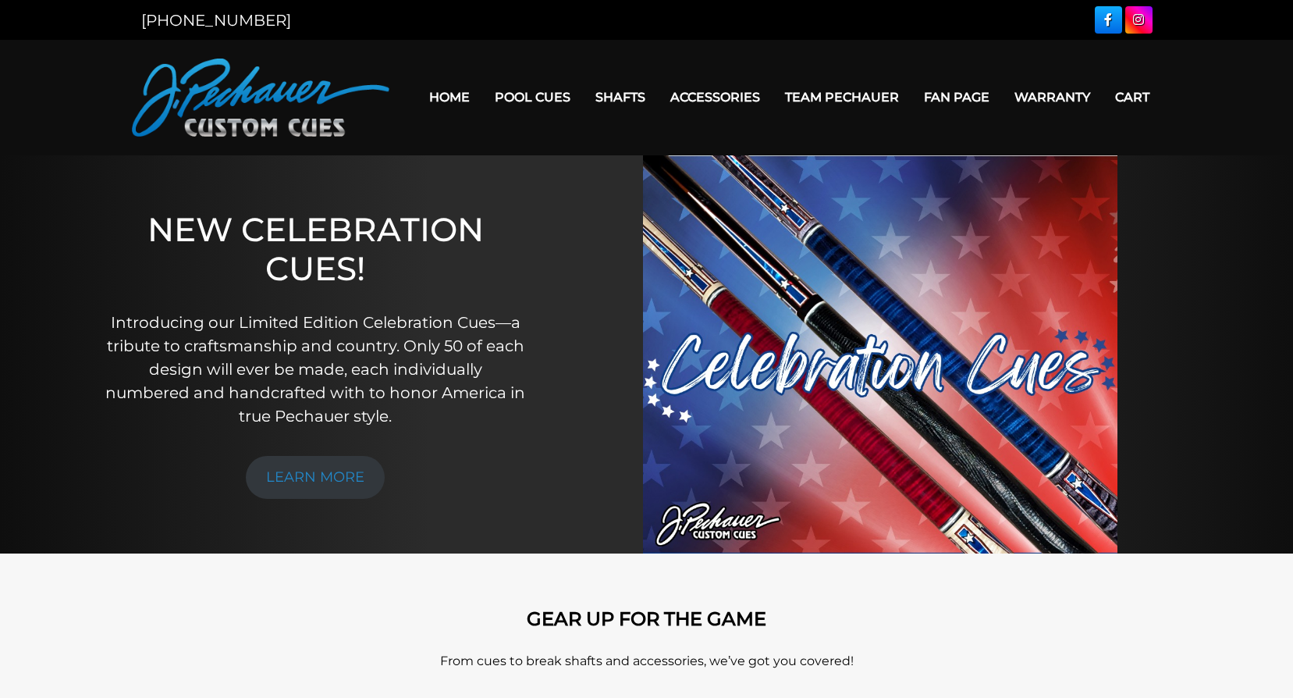
click at [555, 152] on link "JP Series (T) – NEW" at bounding box center [580, 141] width 192 height 22
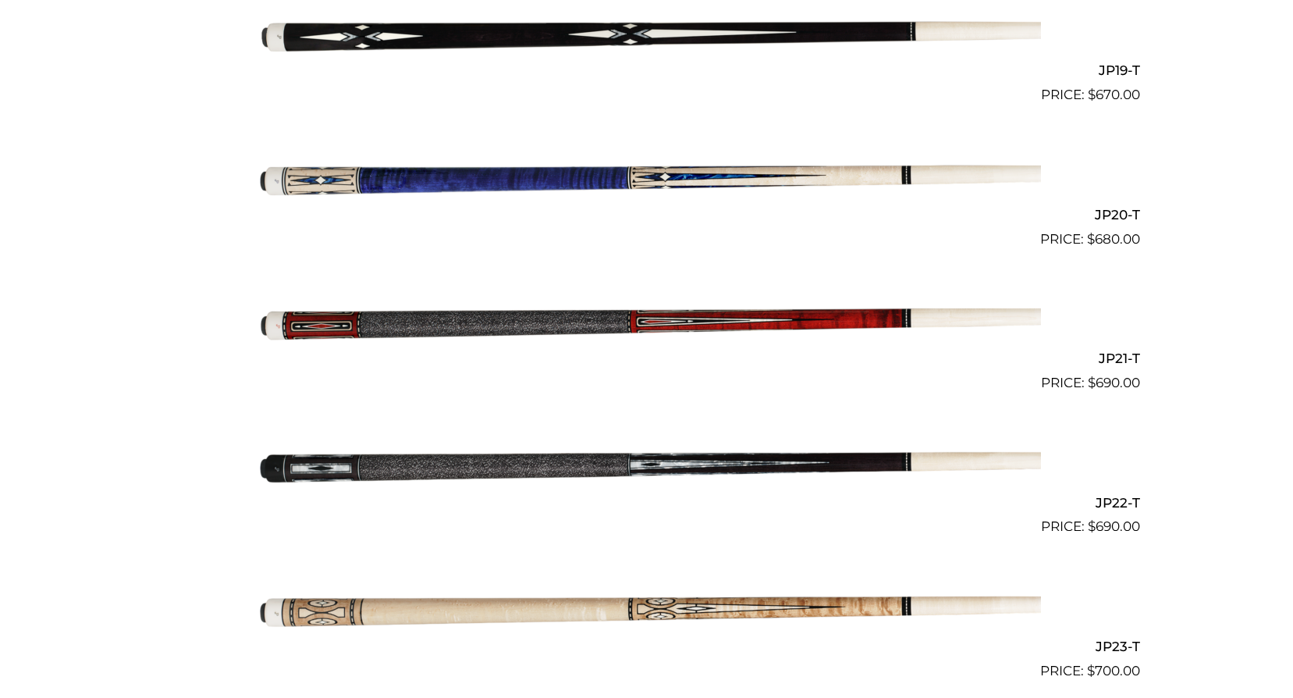
scroll to position [3123, 0]
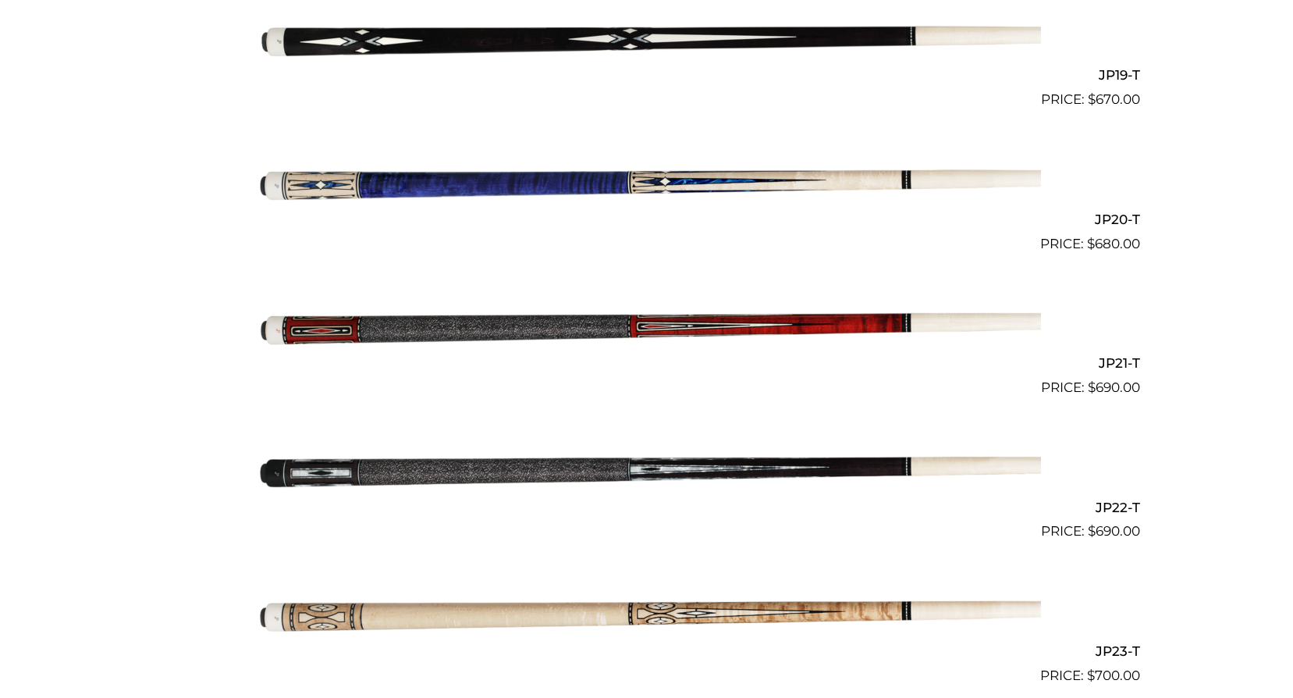
click at [573, 331] on img at bounding box center [647, 326] width 788 height 131
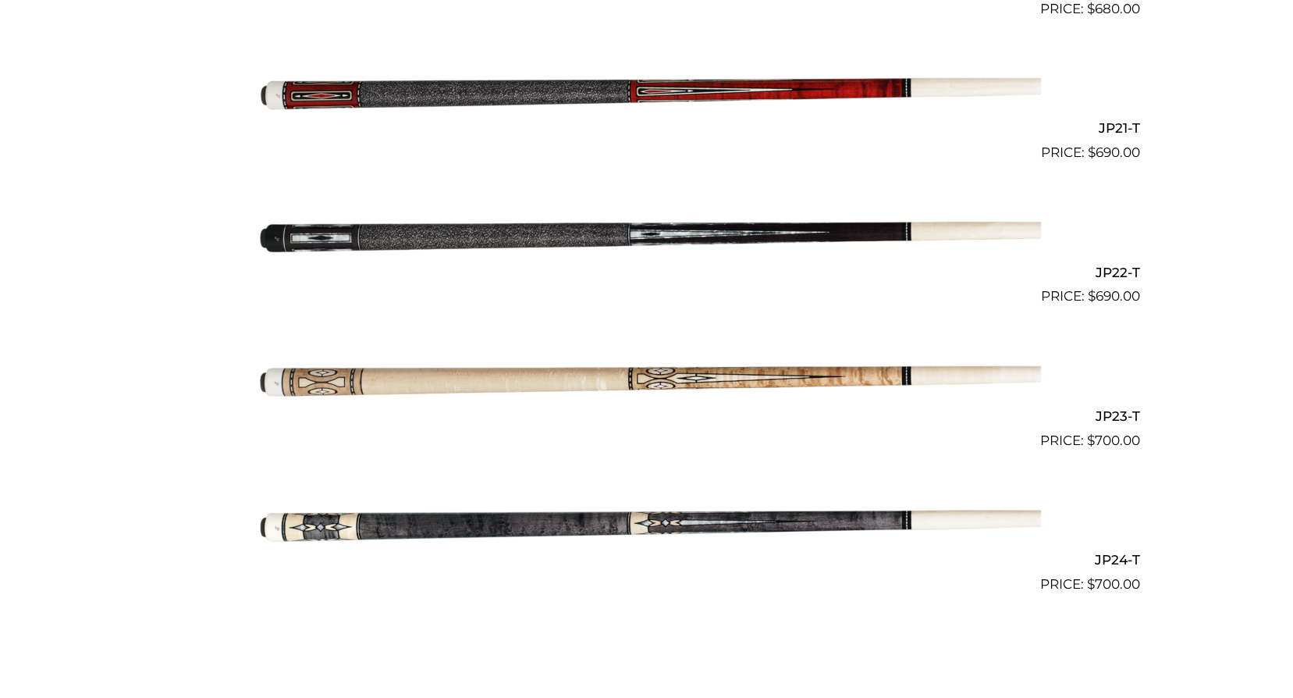
scroll to position [3359, 0]
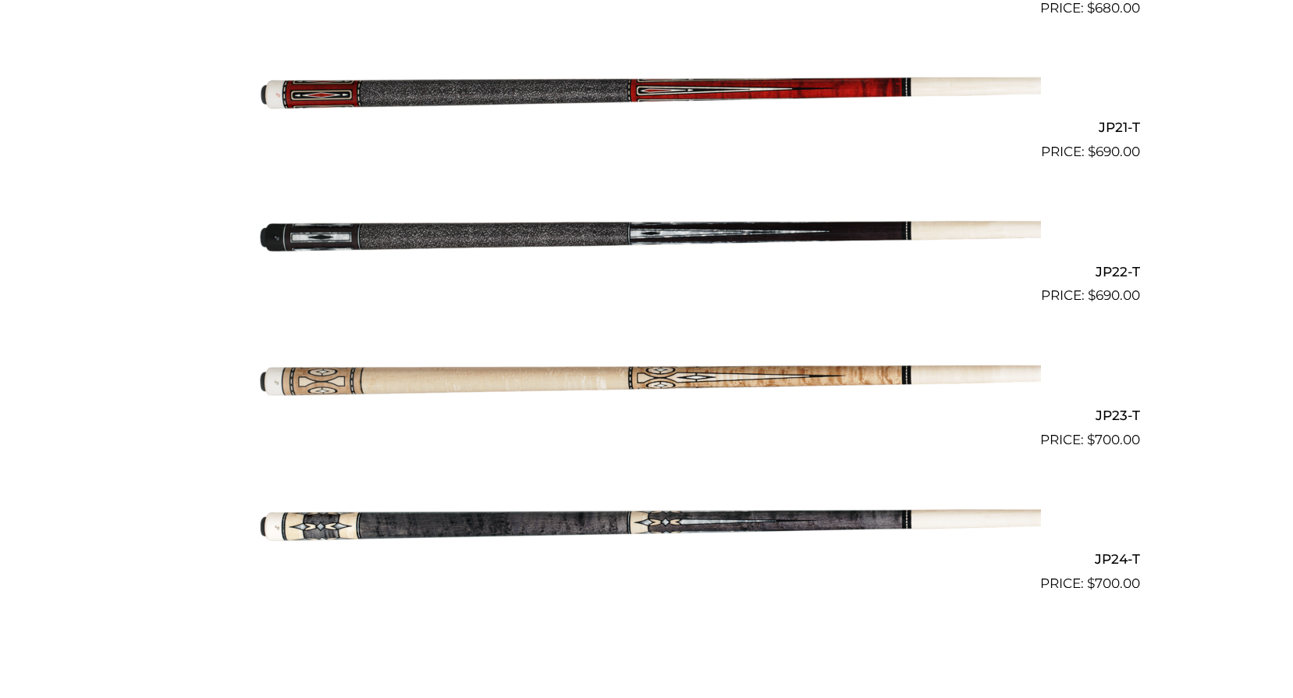
click at [603, 377] on img at bounding box center [647, 377] width 788 height 131
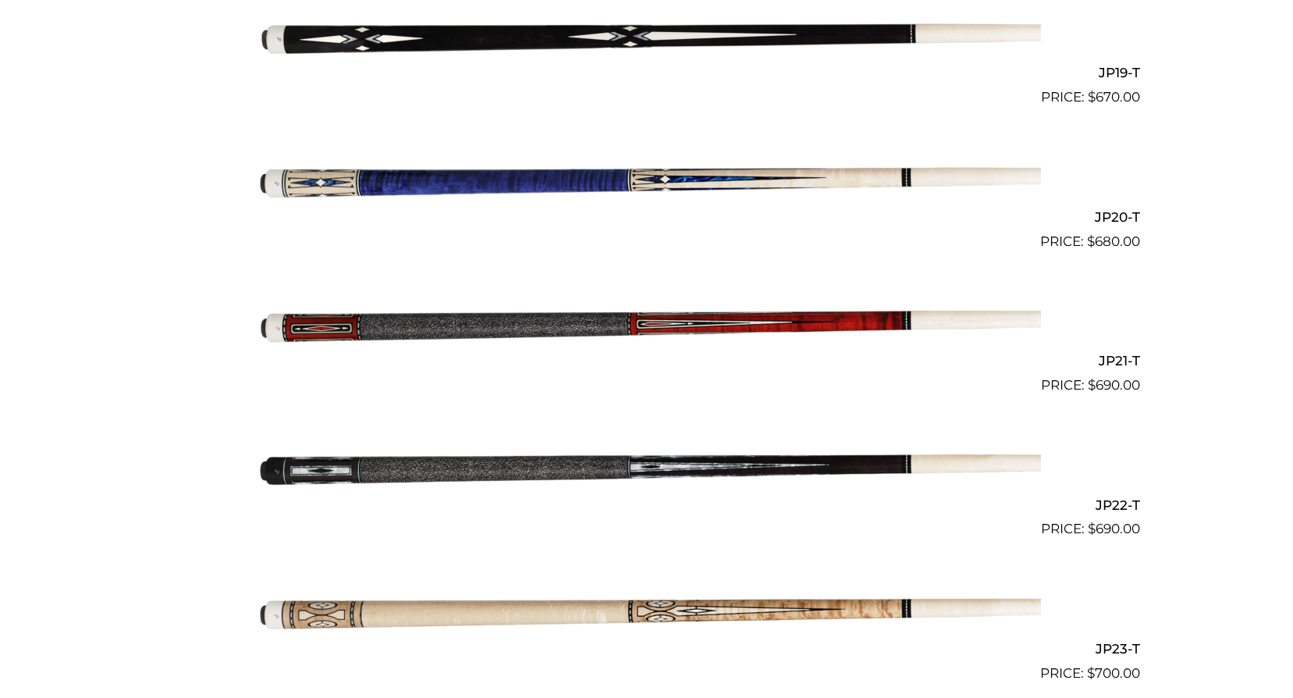
scroll to position [3125, 0]
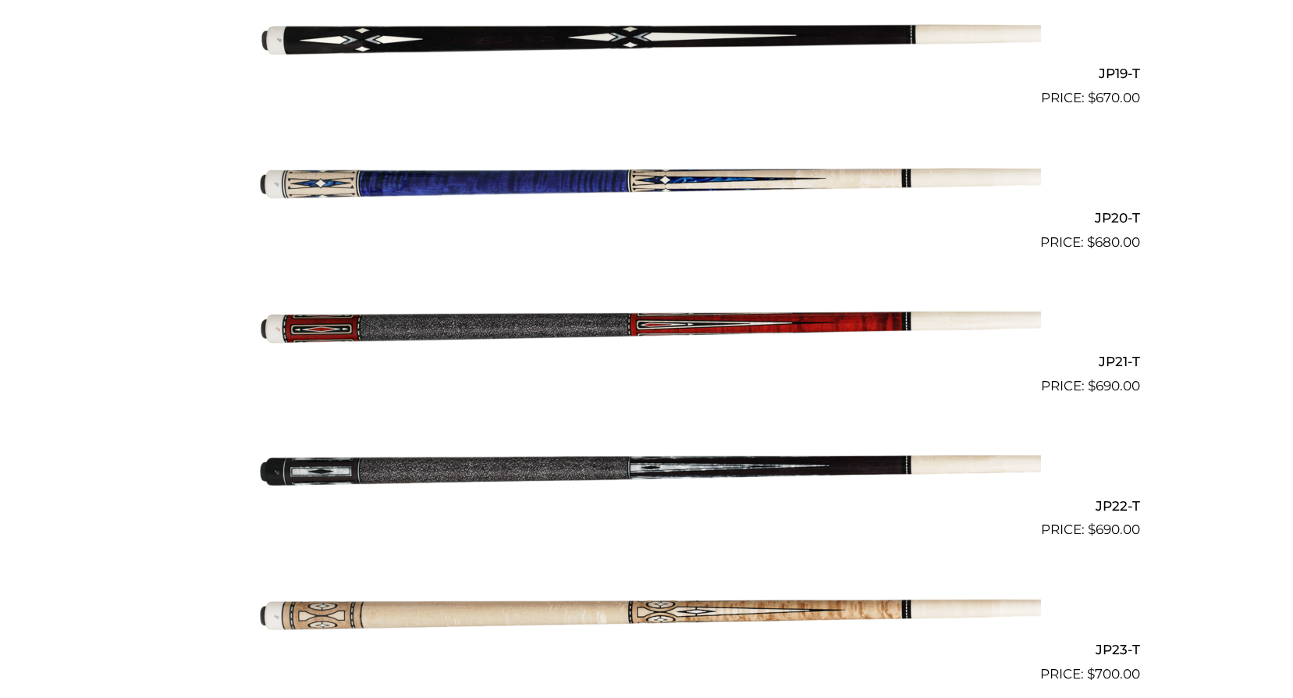
click at [639, 473] on img at bounding box center [647, 468] width 788 height 131
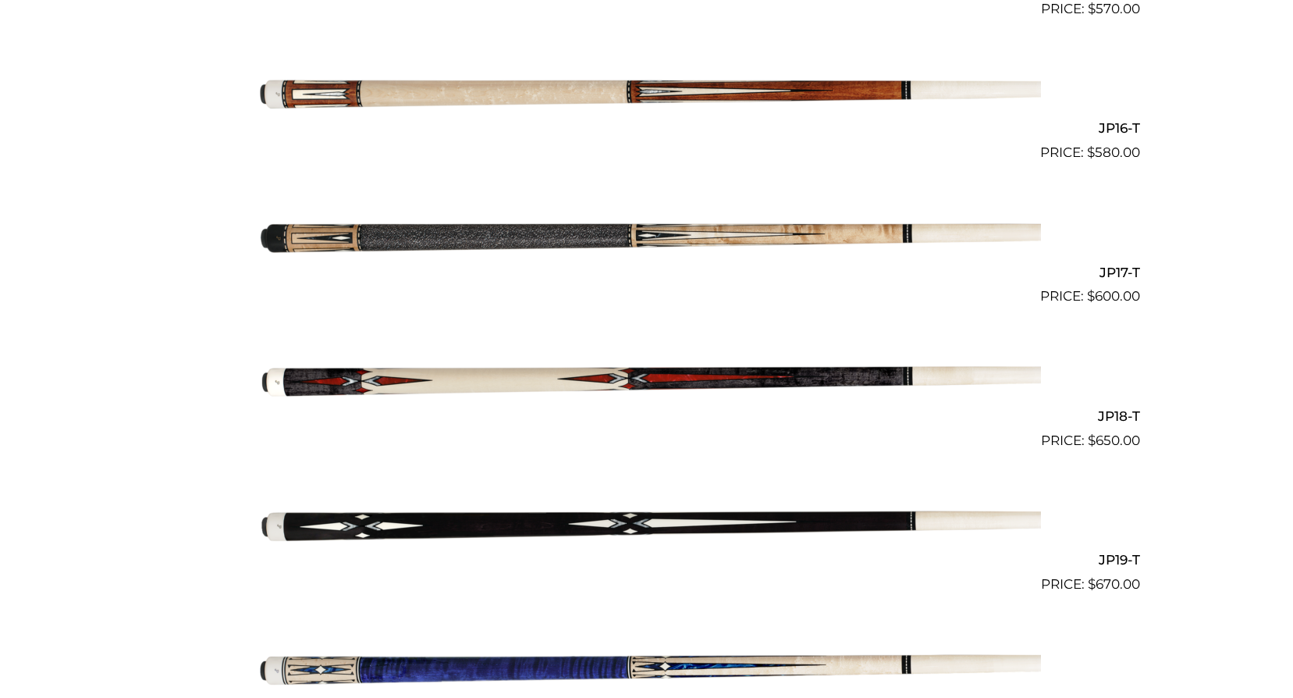
scroll to position [2636, 0]
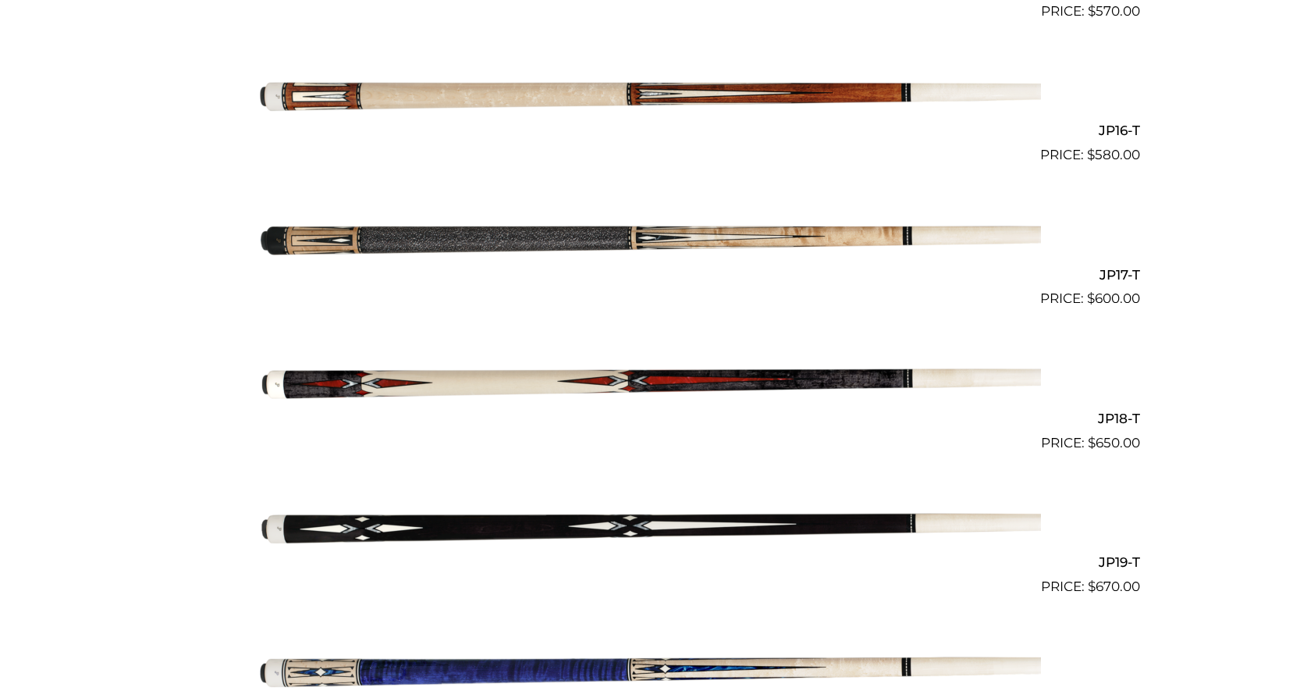
click at [743, 240] on img at bounding box center [647, 237] width 788 height 131
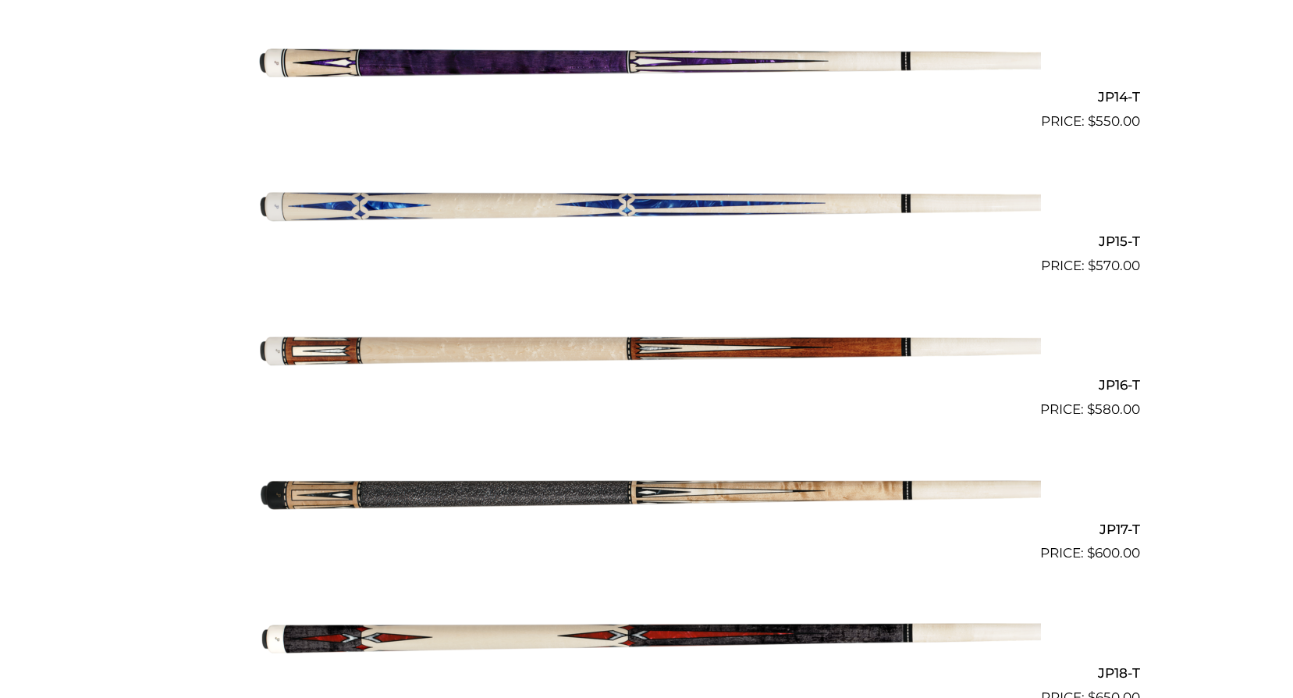
scroll to position [2383, 0]
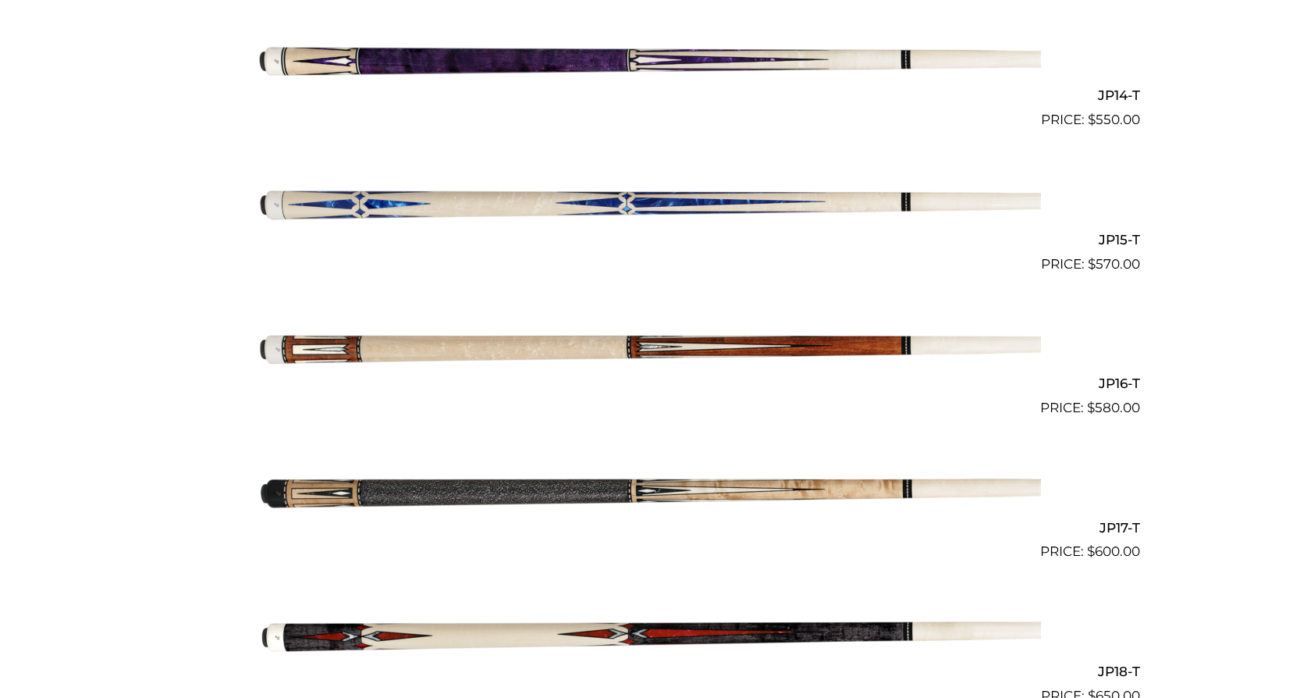
click at [628, 350] on img at bounding box center [647, 346] width 788 height 131
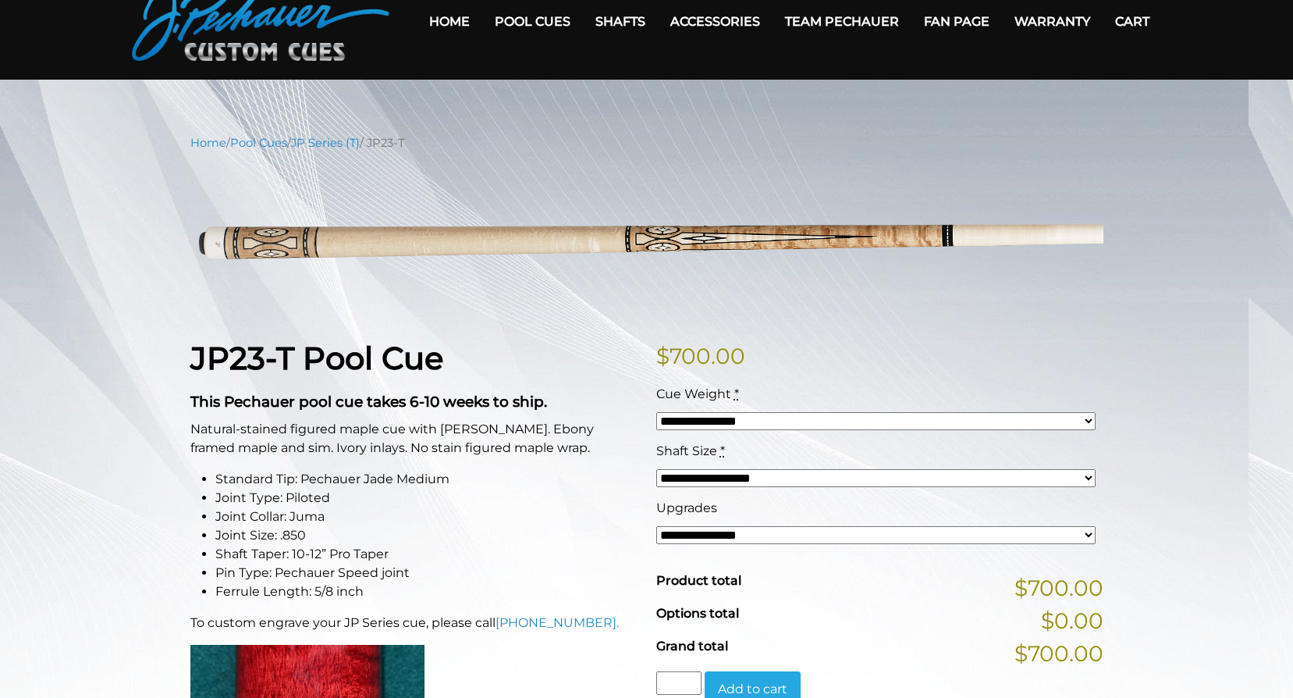
scroll to position [78, 0]
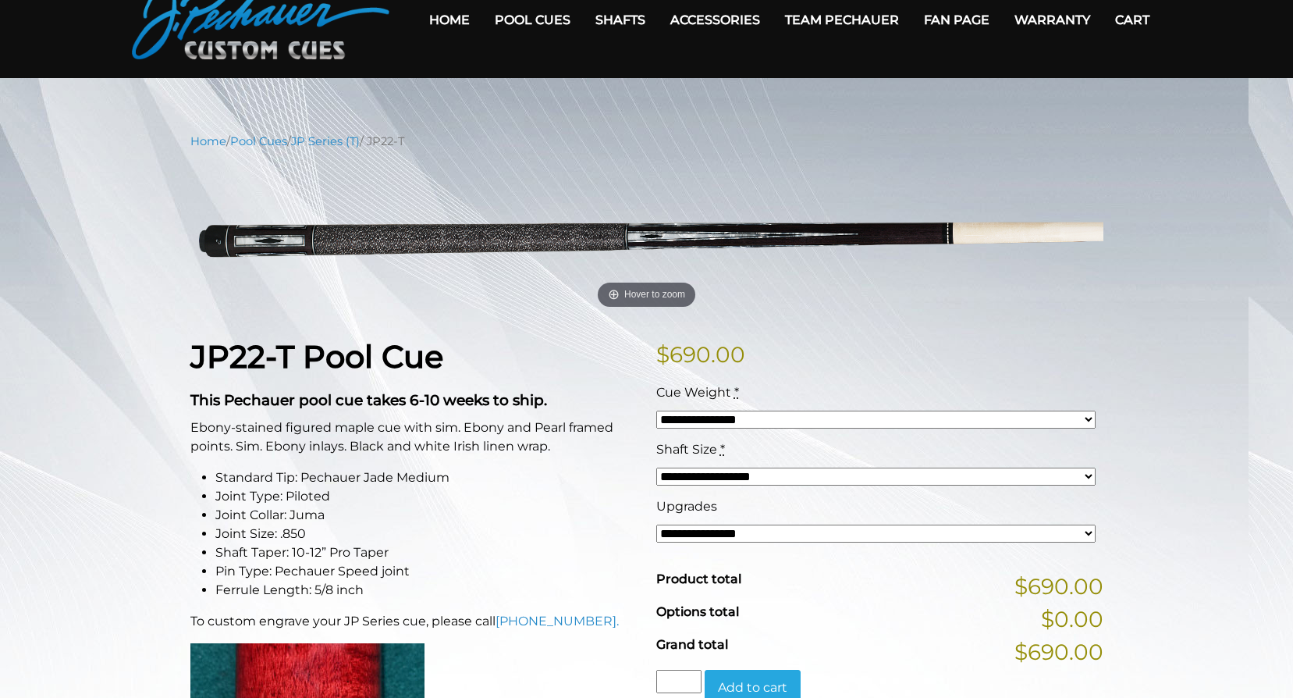
scroll to position [78, 0]
